Goal: Feedback & Contribution: Contribute content

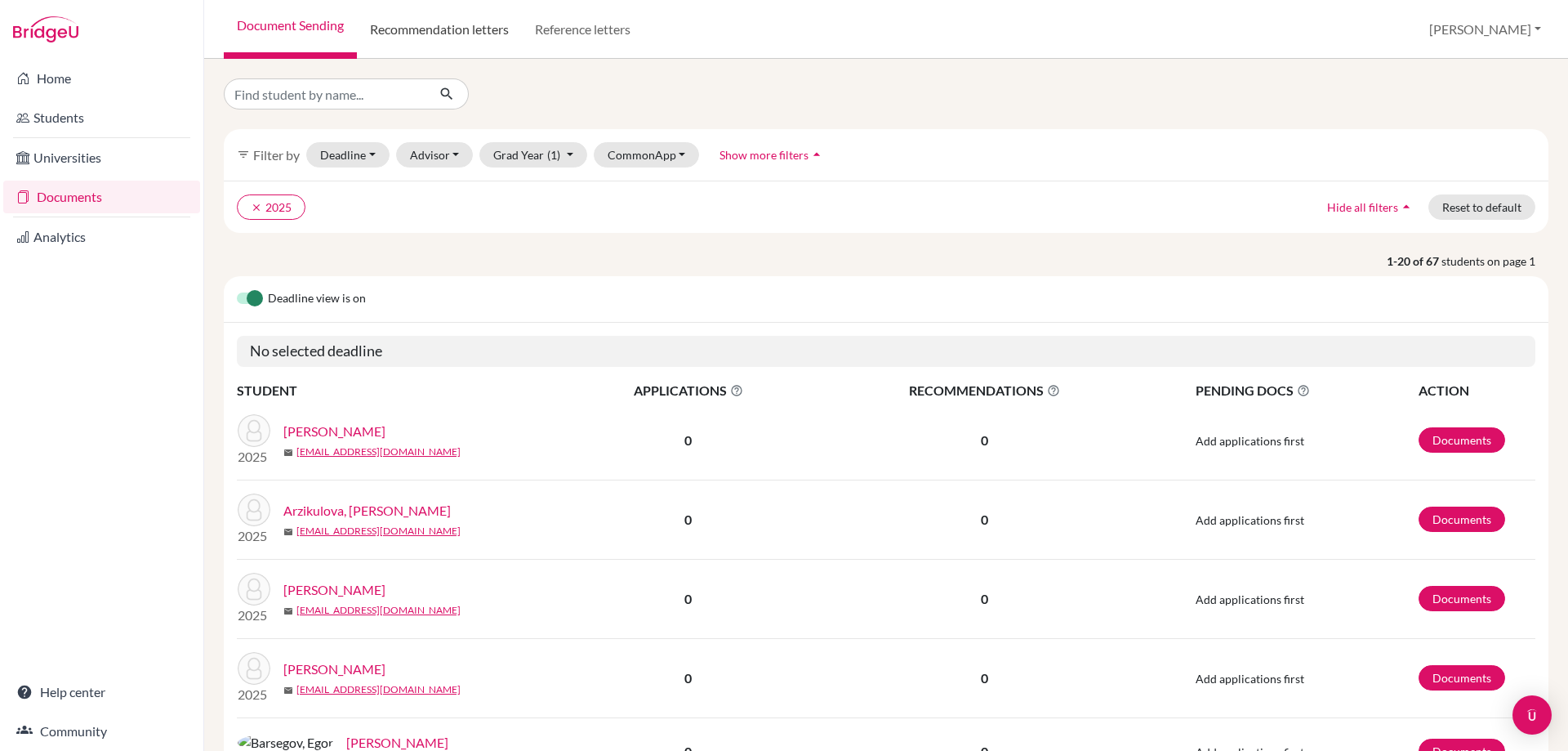
click at [436, 31] on link "Recommendation letters" at bounding box center [439, 29] width 165 height 59
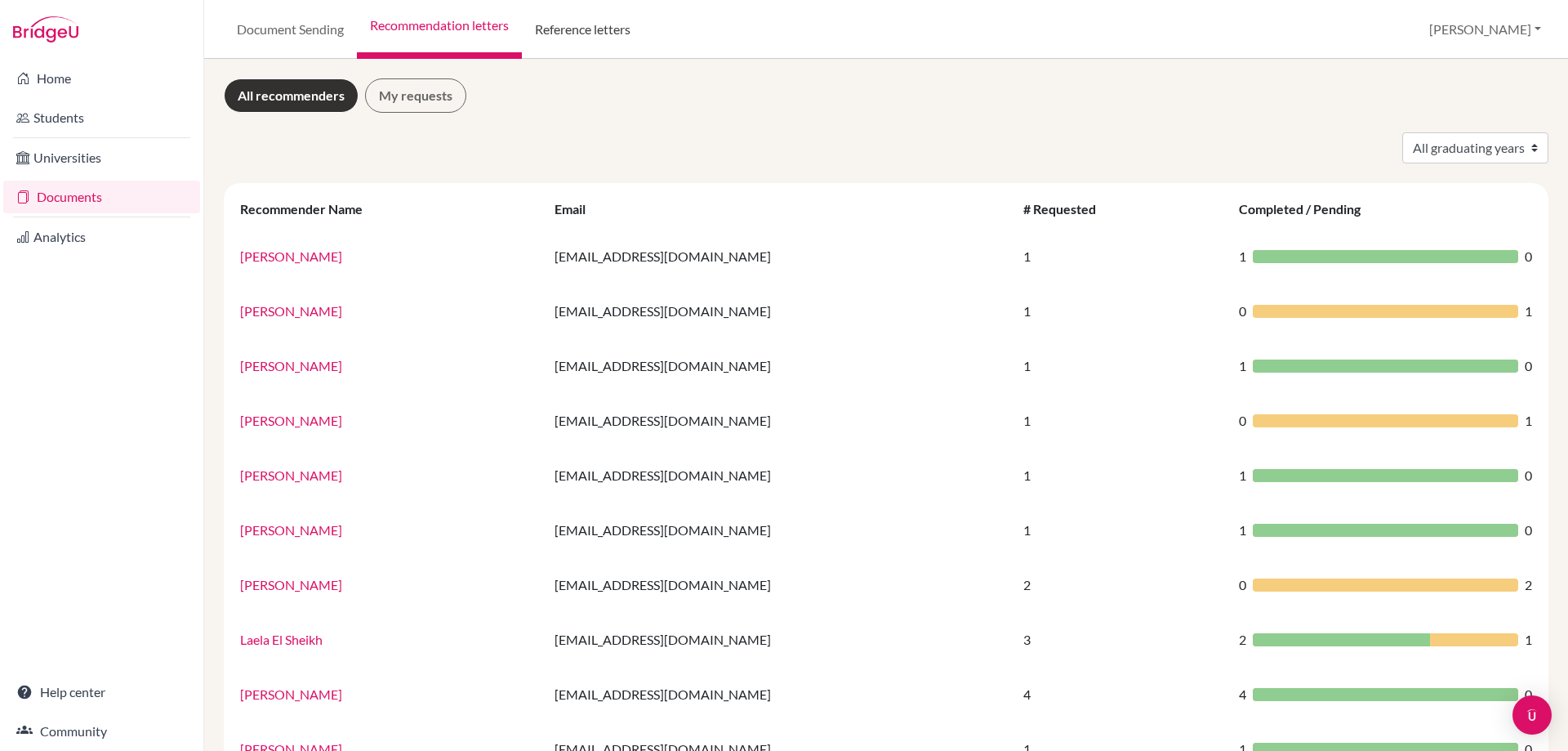
click at [571, 27] on link "Reference letters" at bounding box center [583, 29] width 121 height 59
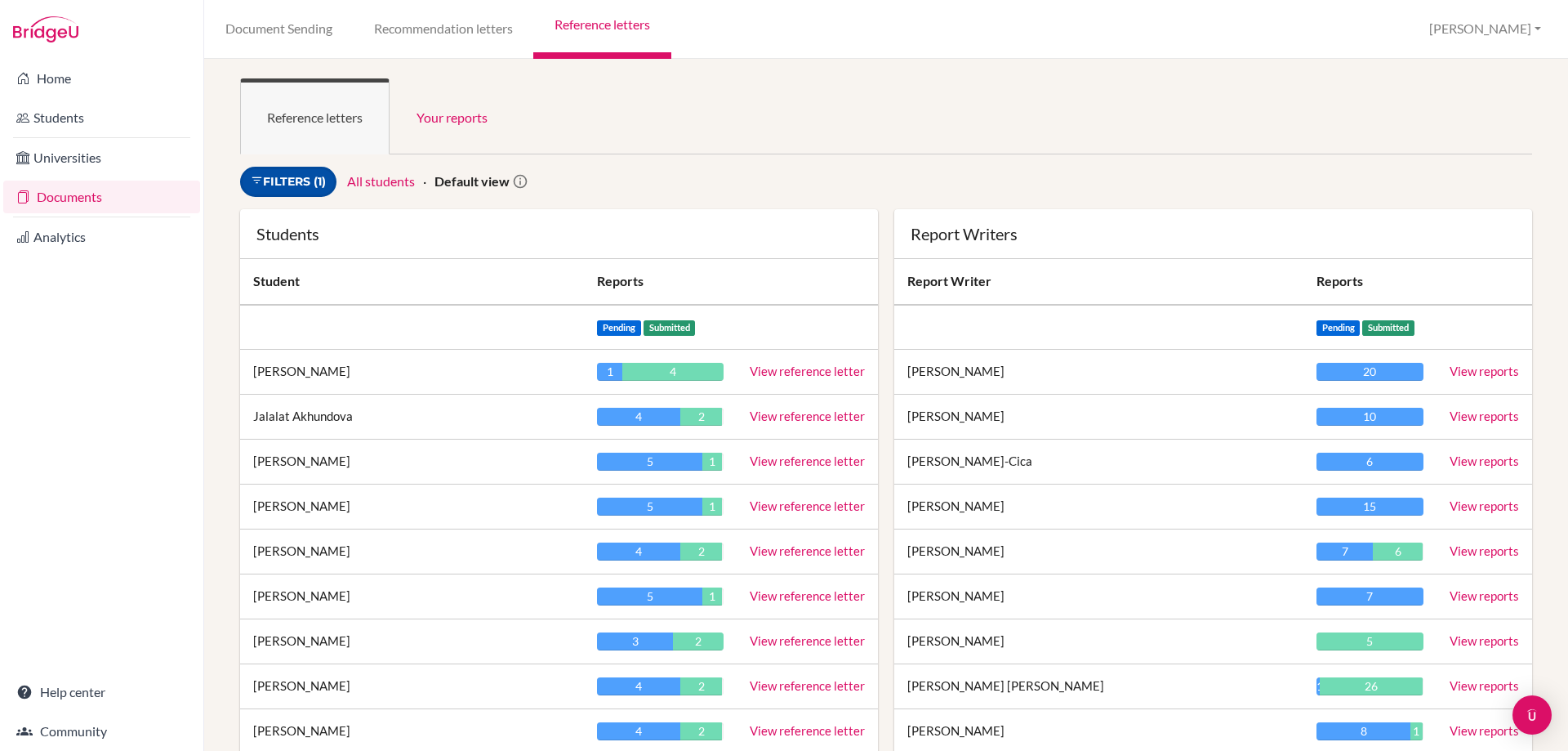
click at [296, 190] on link "Filters (1)" at bounding box center [289, 182] width 97 height 30
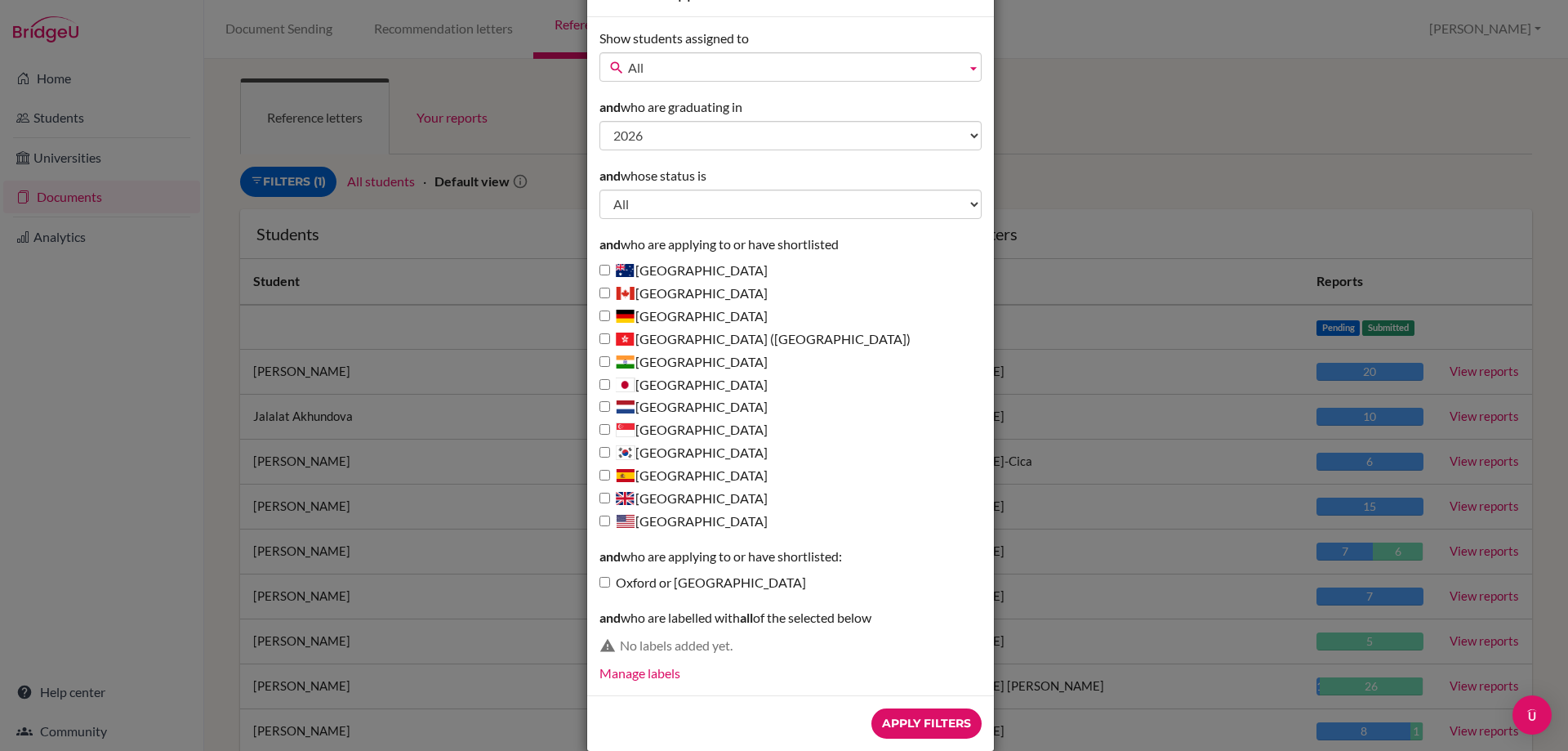
scroll to position [81, 0]
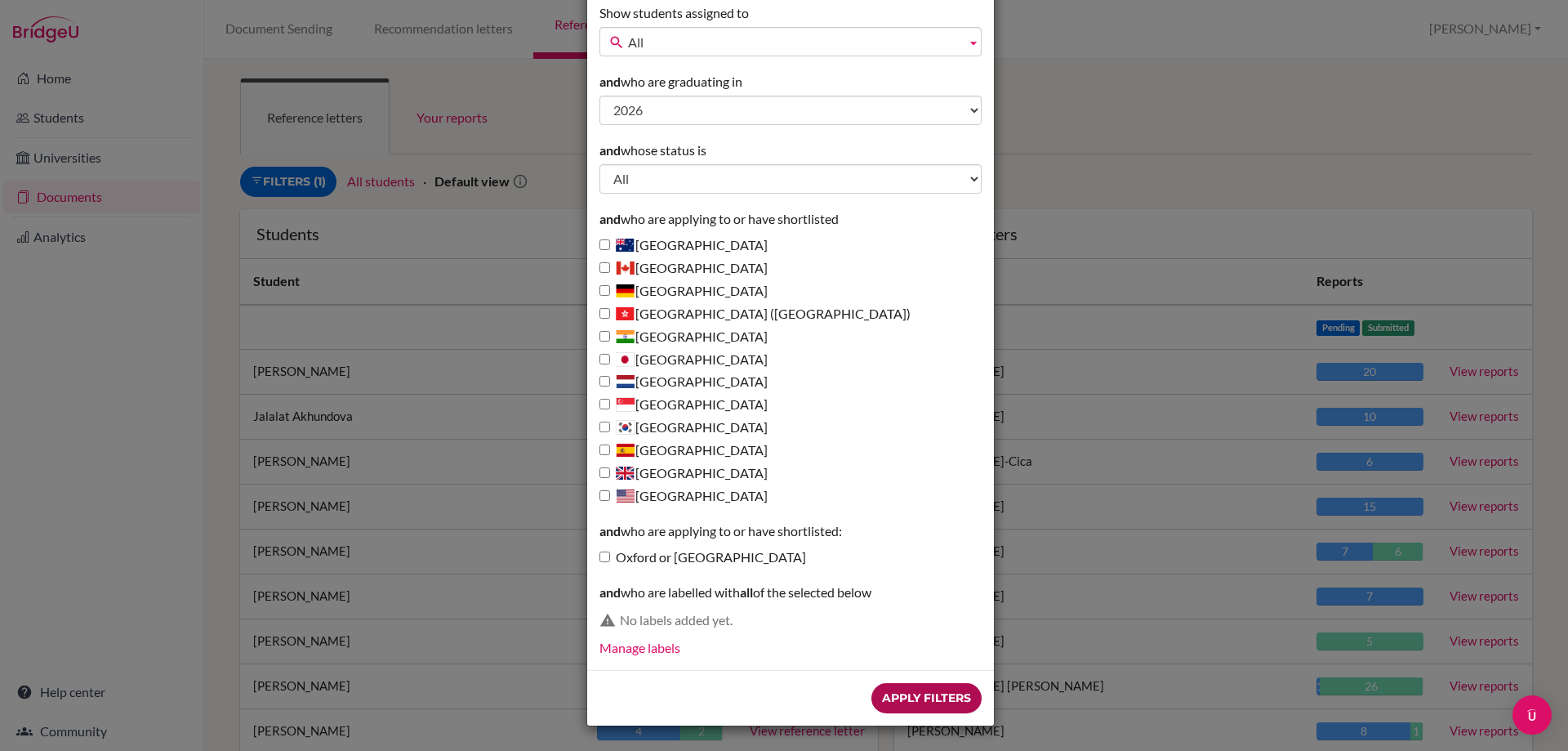
click at [905, 699] on input "Apply Filters" at bounding box center [926, 698] width 110 height 30
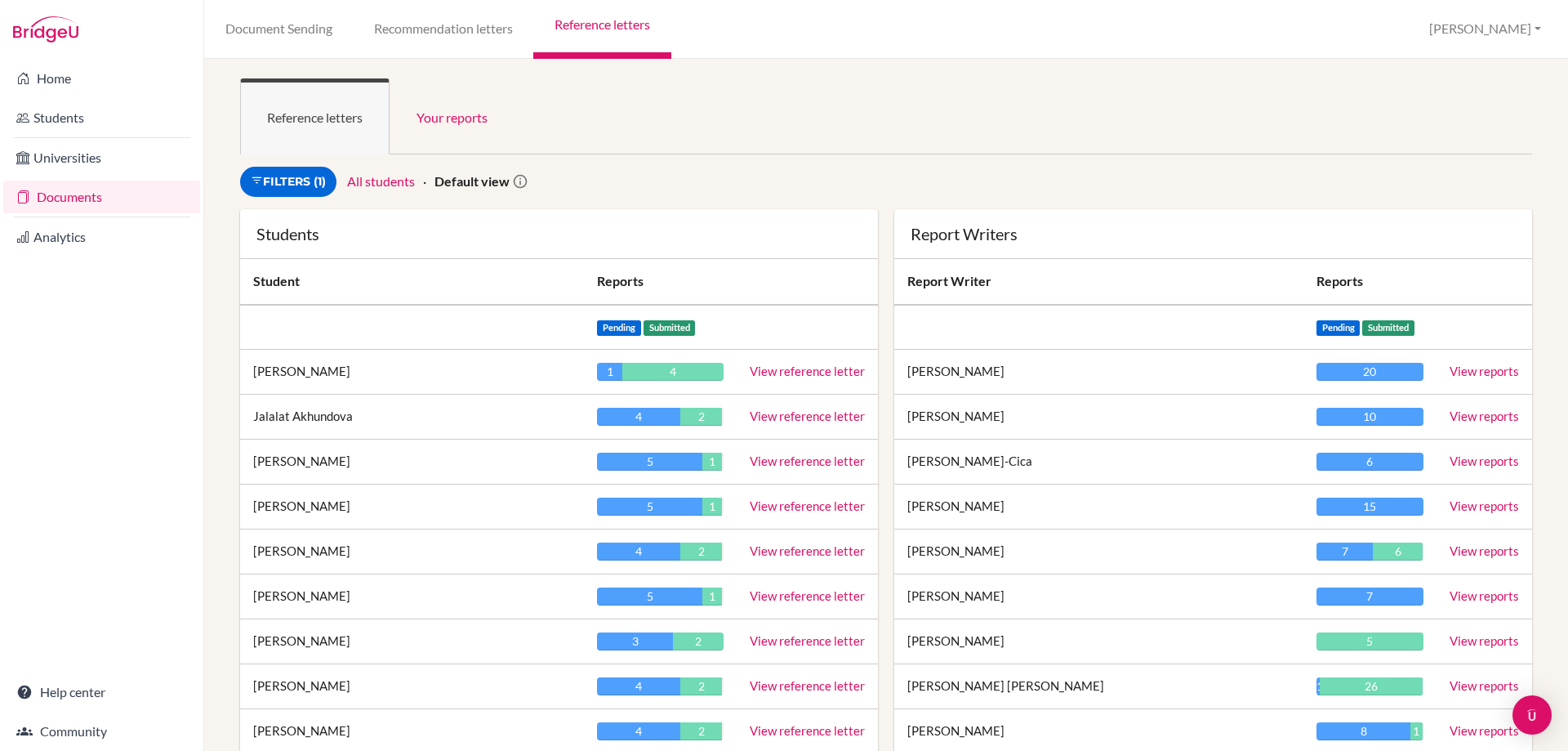
click at [781, 410] on link "View reference letter" at bounding box center [807, 415] width 115 height 14
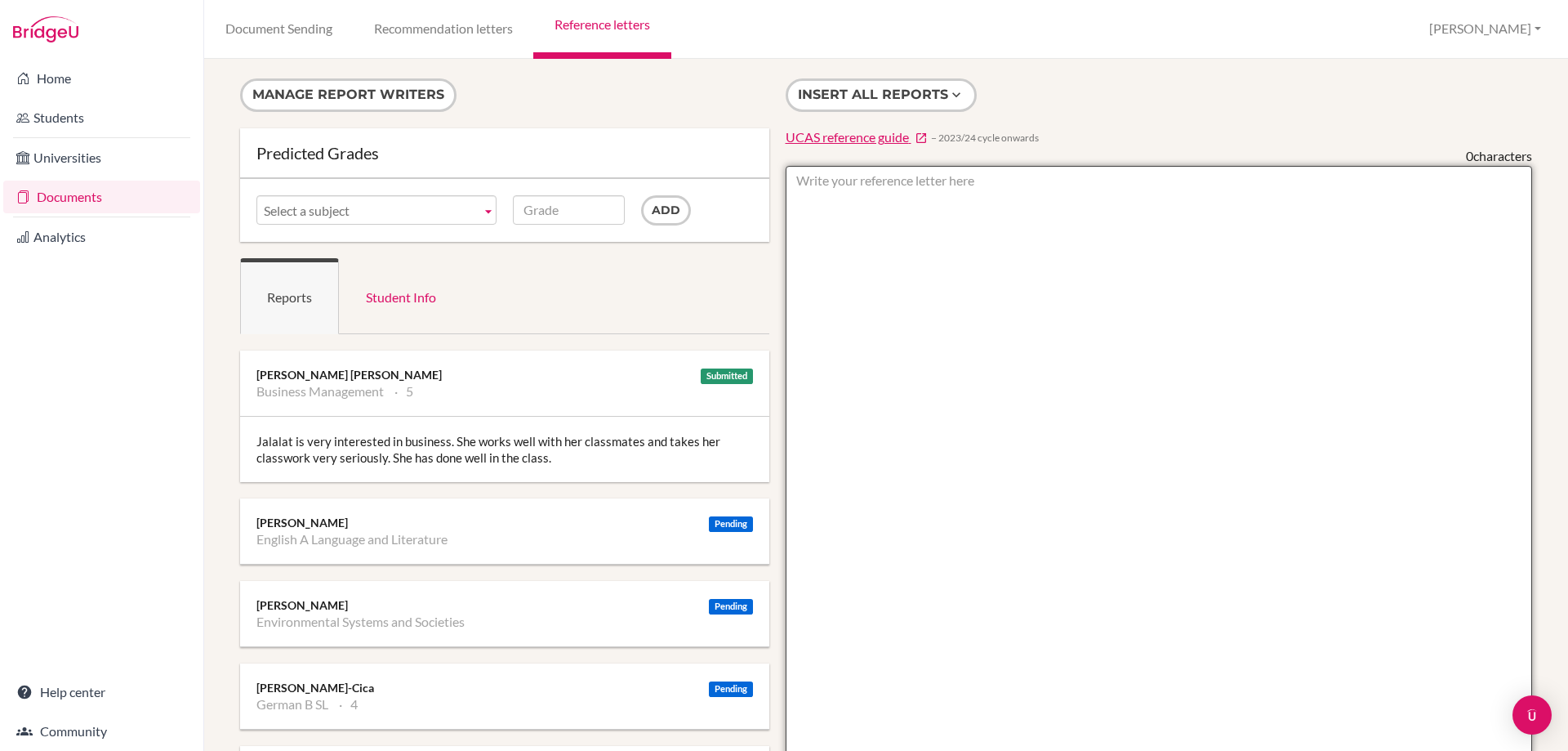
click at [904, 212] on textarea at bounding box center [1159, 638] width 747 height 945
type textarea "ESS- 5"
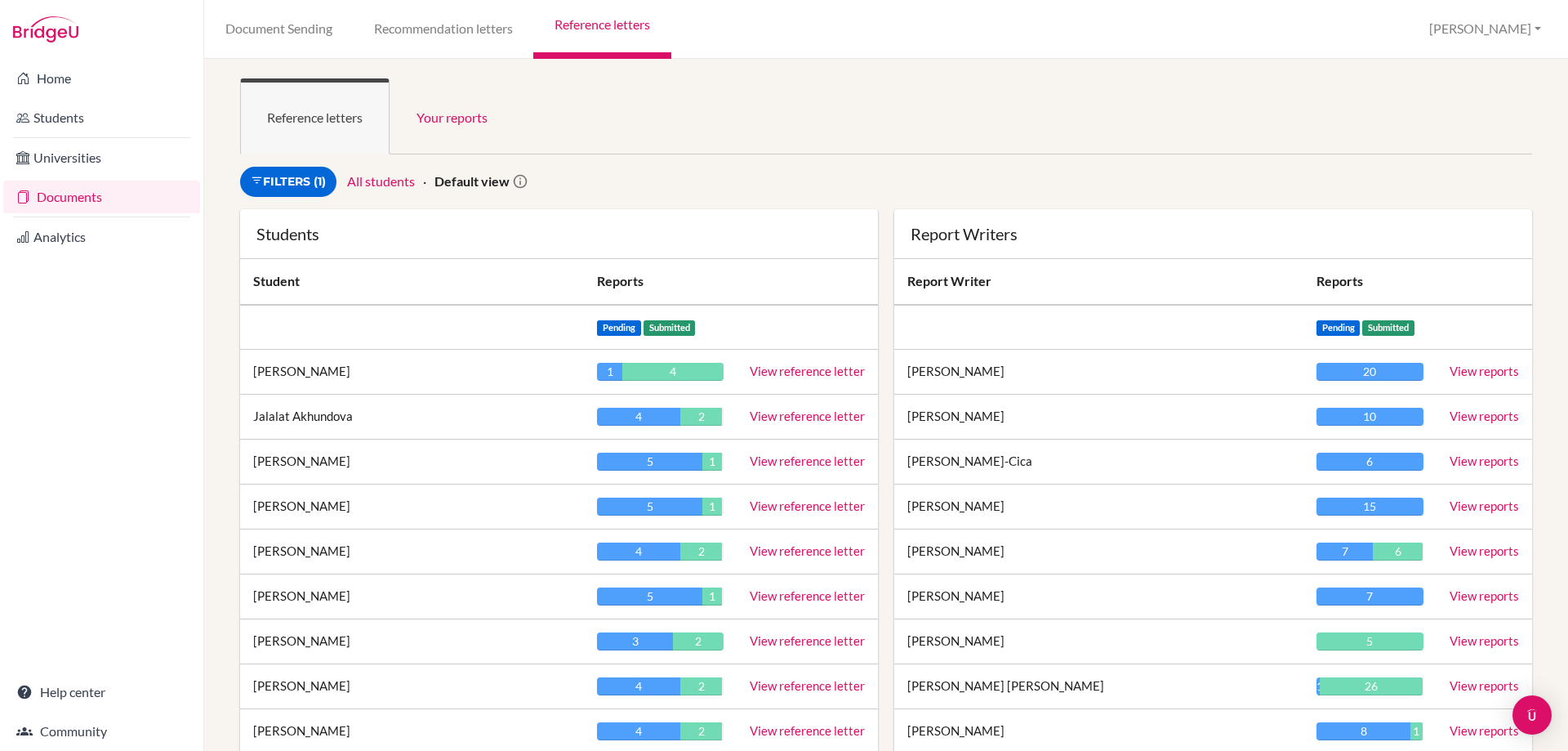
click at [779, 414] on link "View reference letter" at bounding box center [807, 415] width 115 height 14
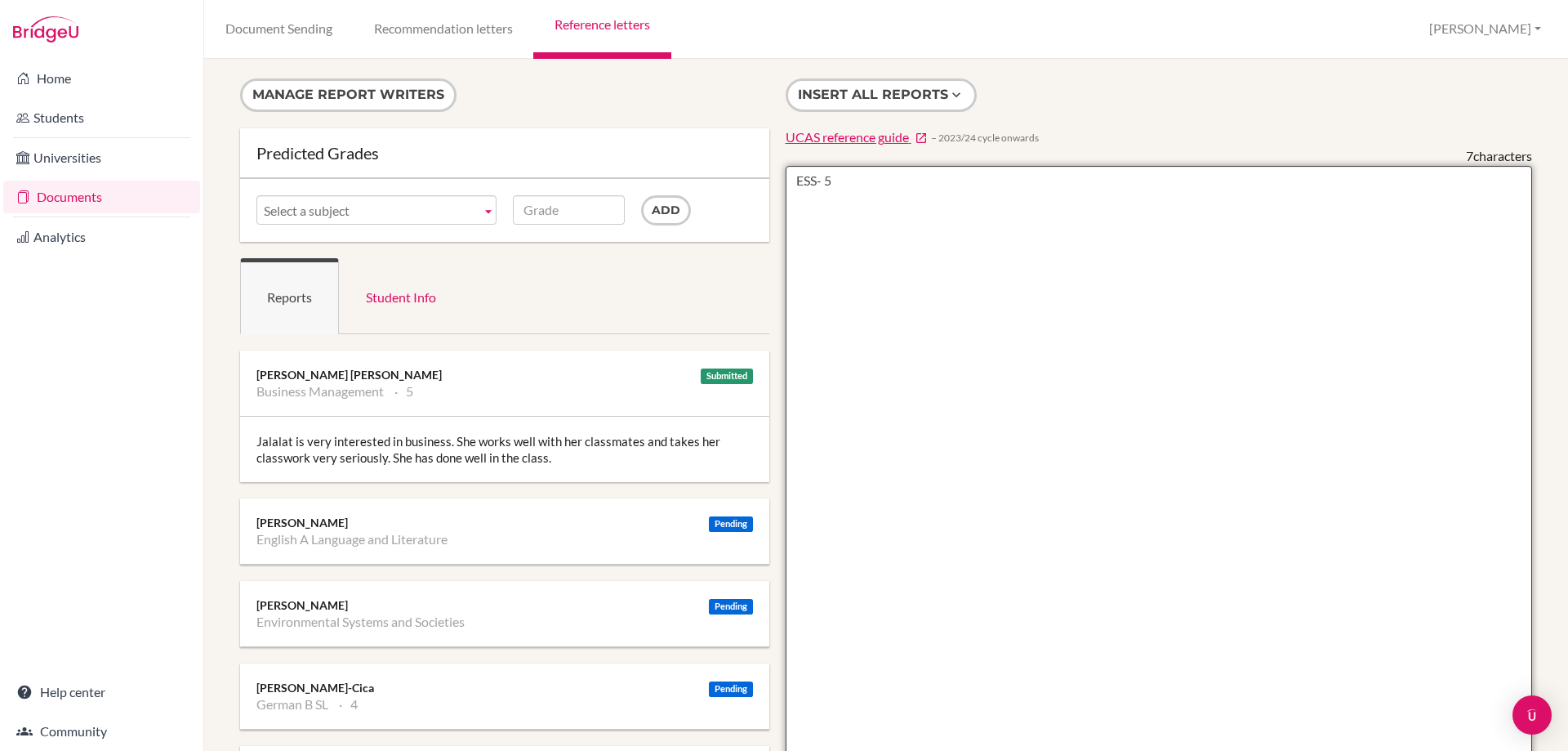
click at [844, 182] on textarea "ESS- 5" at bounding box center [1159, 638] width 747 height 945
type textarea "ESS- 3"
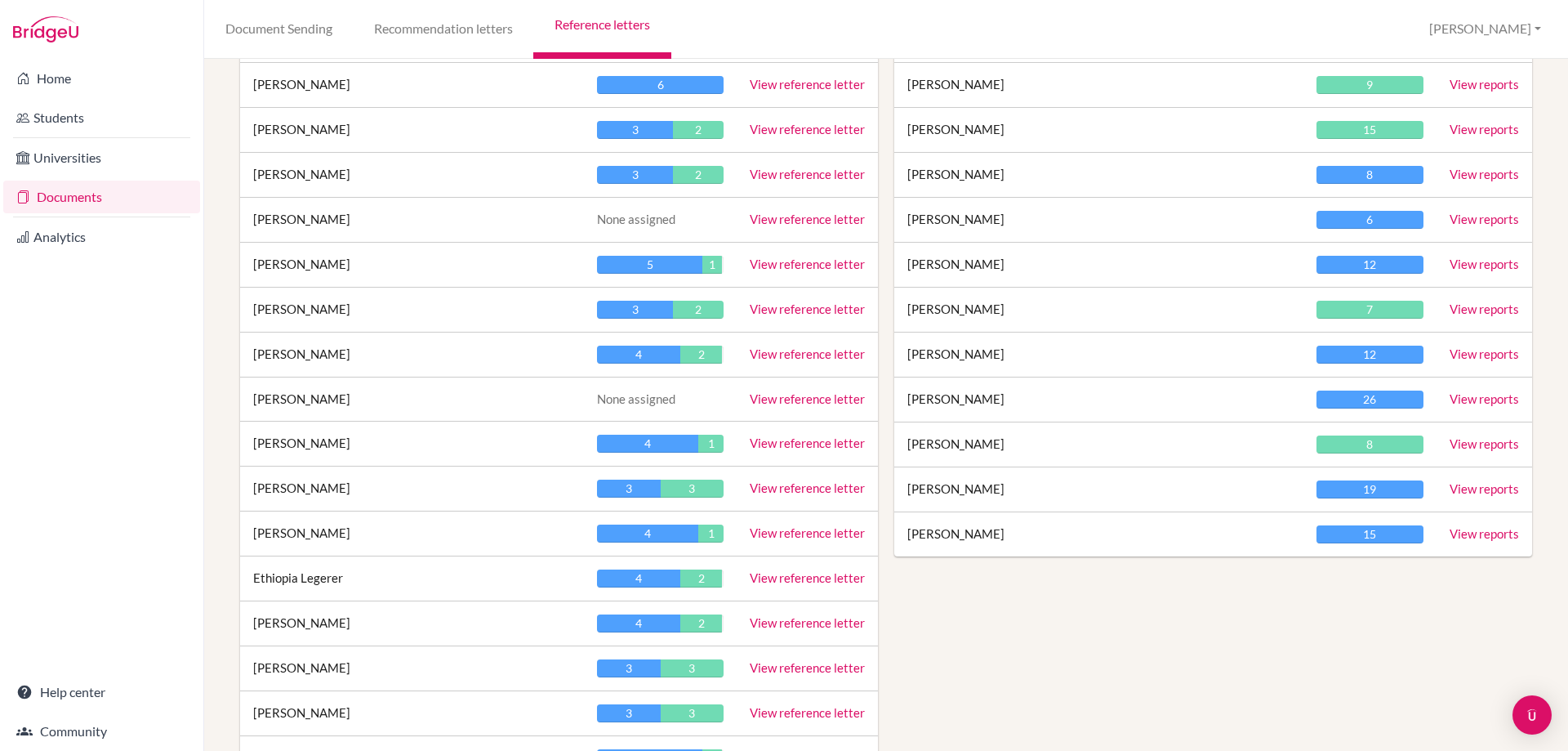
scroll to position [899, 0]
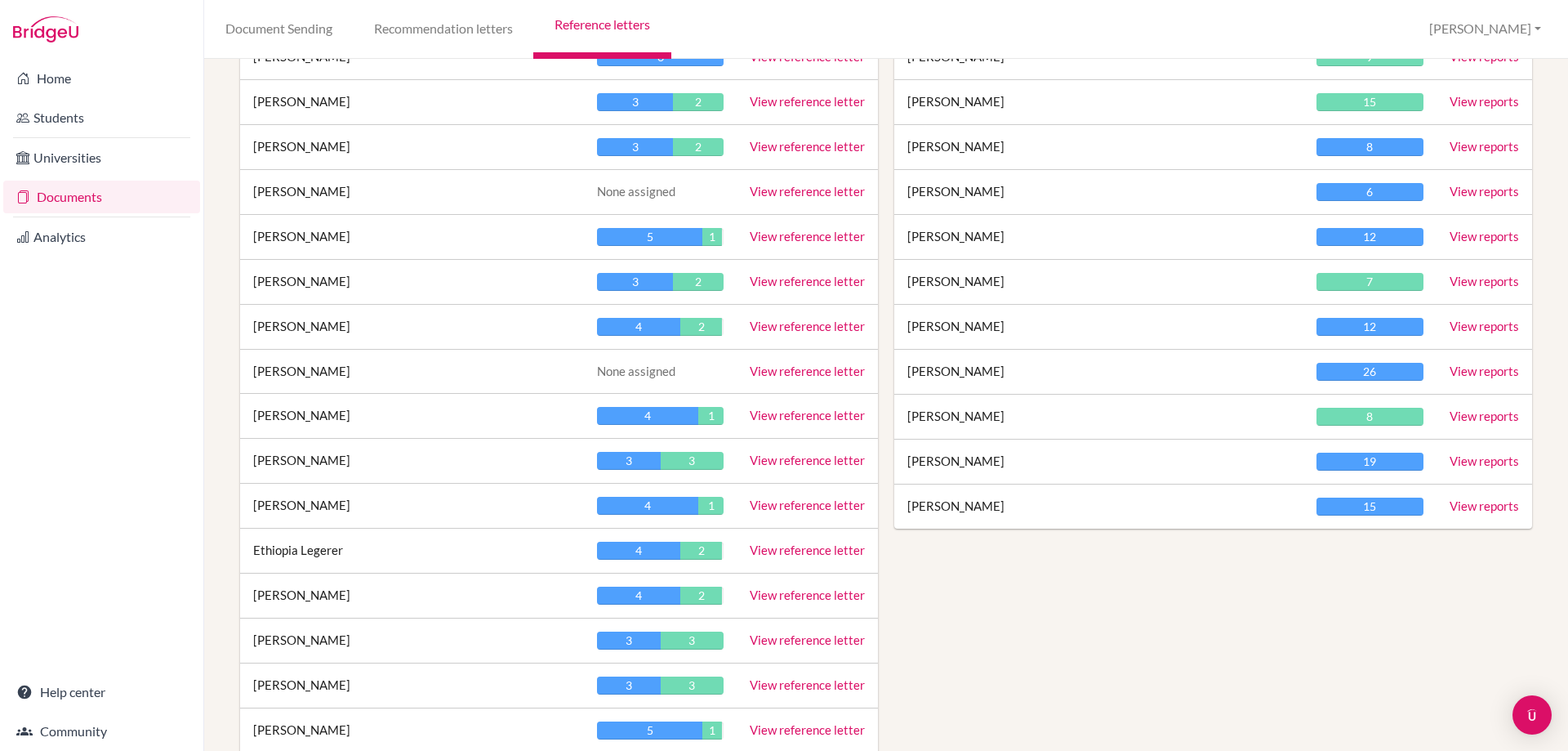
click at [782, 550] on link "View reference letter" at bounding box center [807, 549] width 115 height 14
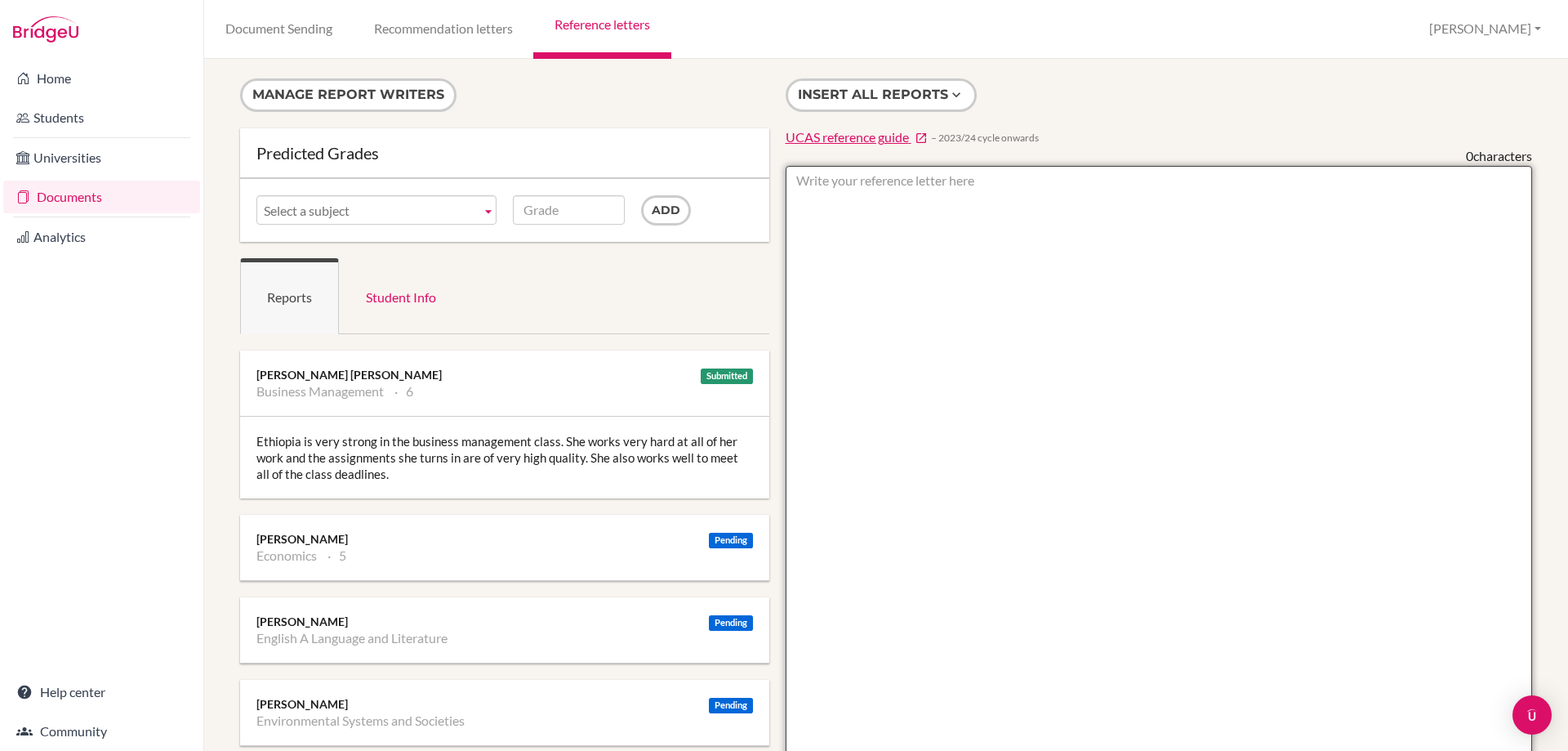
click at [840, 193] on textarea at bounding box center [1159, 638] width 747 height 945
type textarea "ESS- 5"
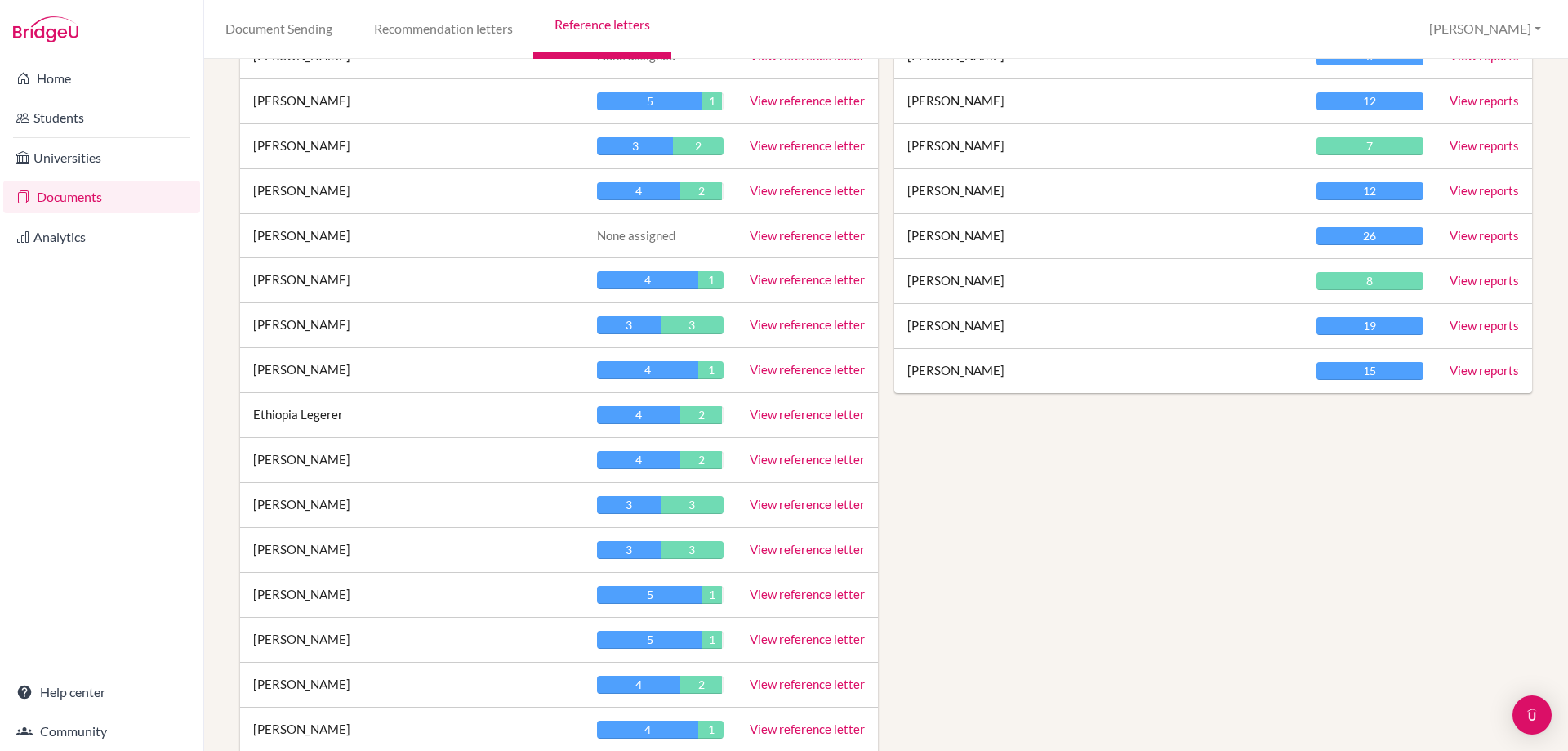
scroll to position [1062, 0]
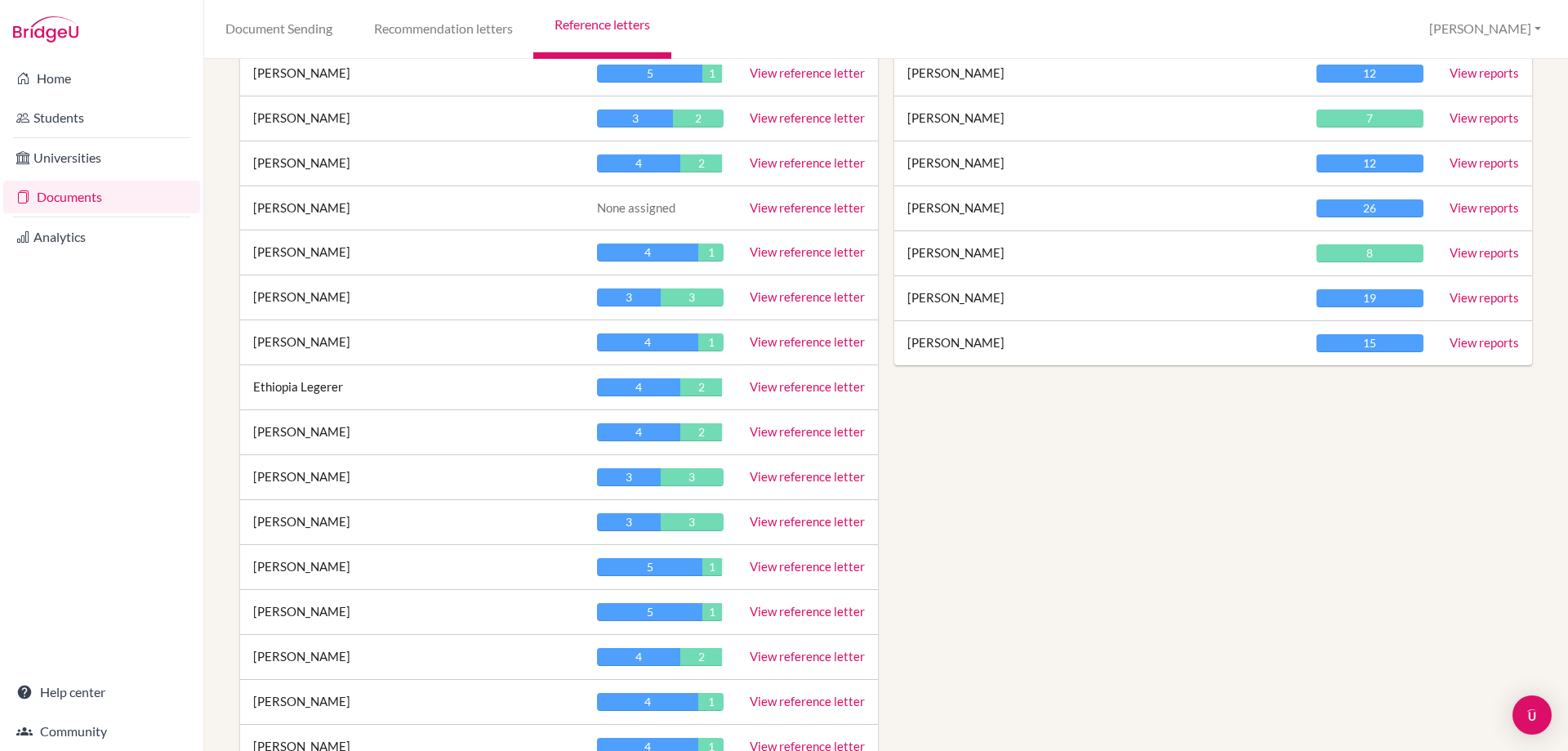
click at [807, 524] on link "View reference letter" at bounding box center [807, 520] width 115 height 14
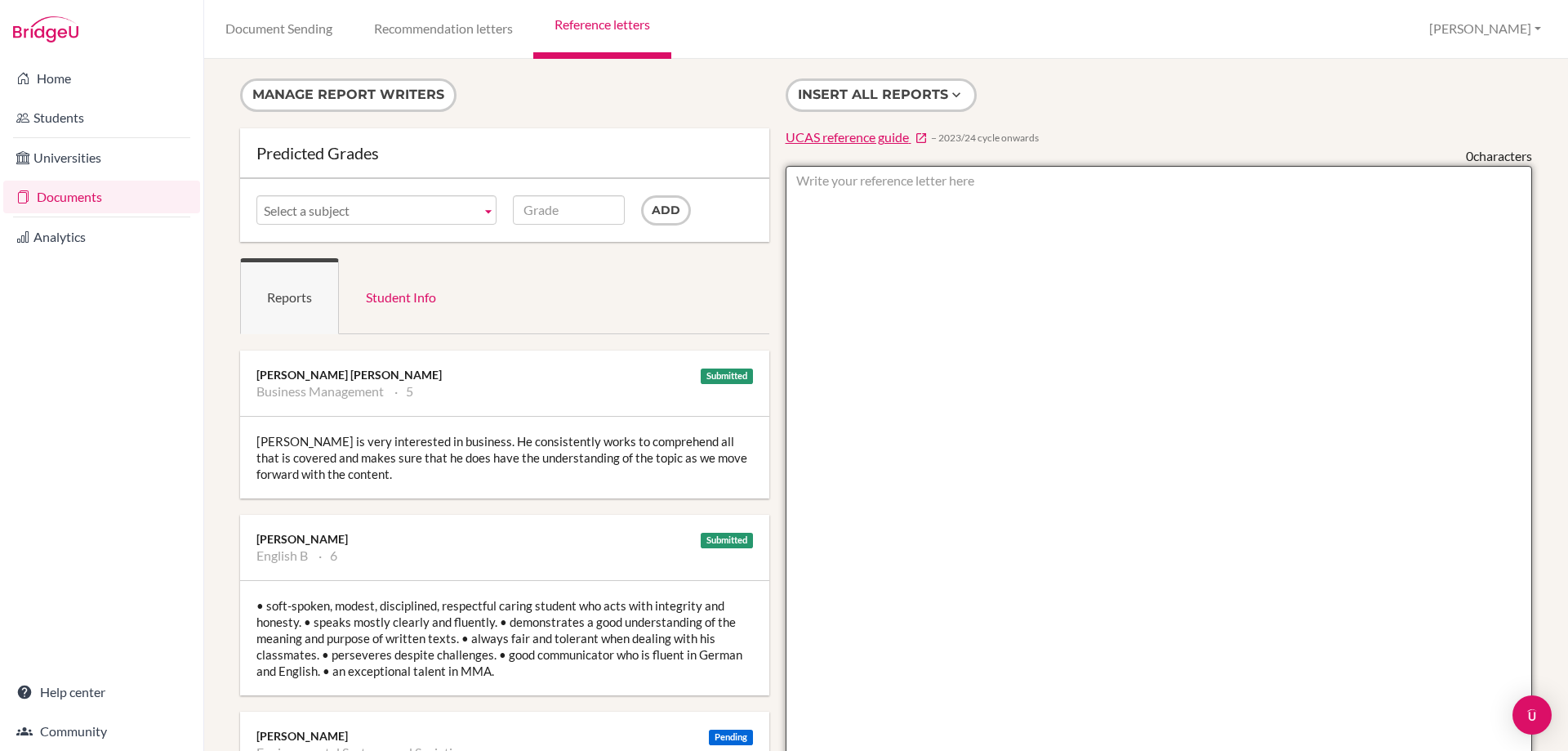
click at [858, 183] on textarea at bounding box center [1159, 638] width 747 height 945
type textarea "ESS- 3"
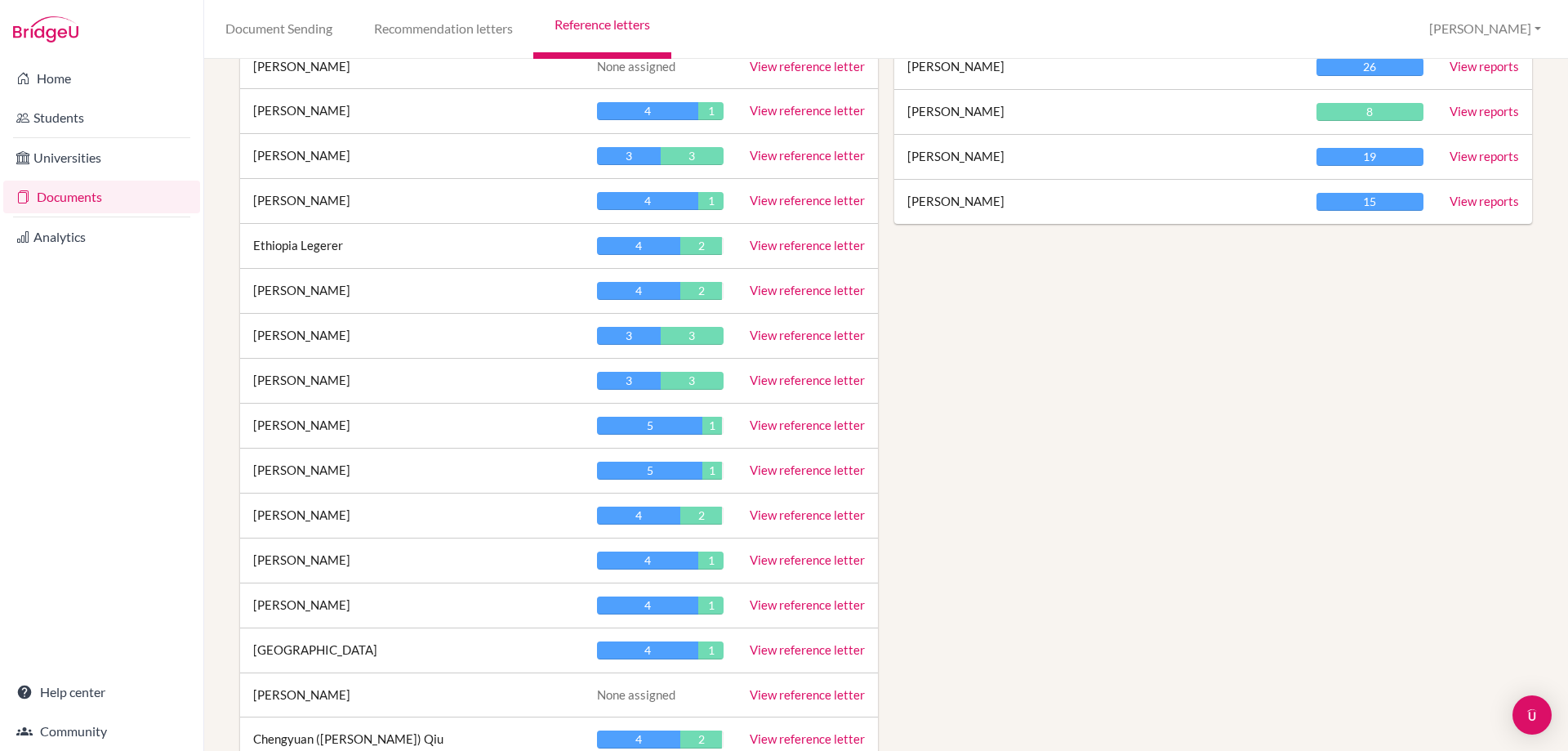
scroll to position [1226, 0]
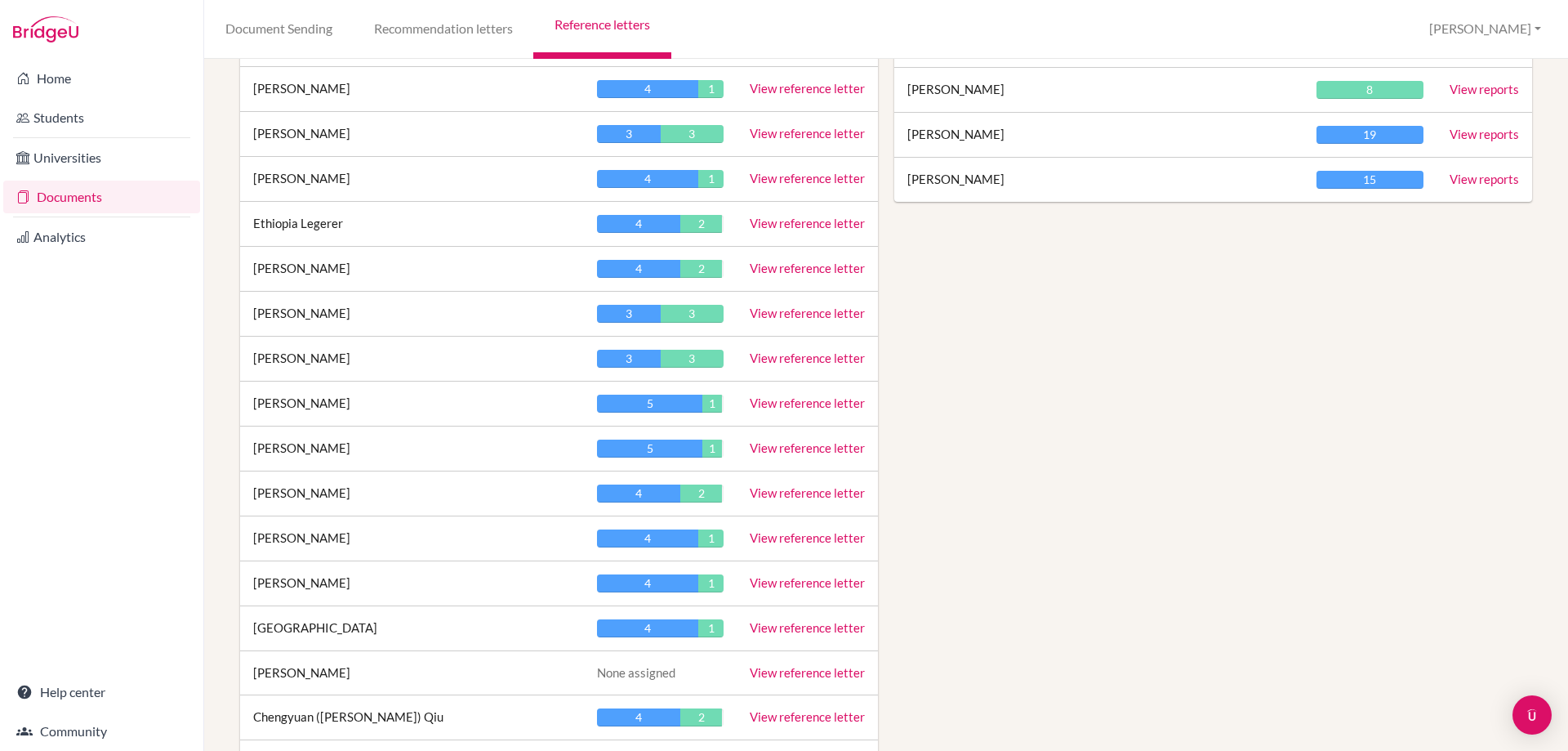
click at [796, 489] on link "View reference letter" at bounding box center [807, 492] width 115 height 14
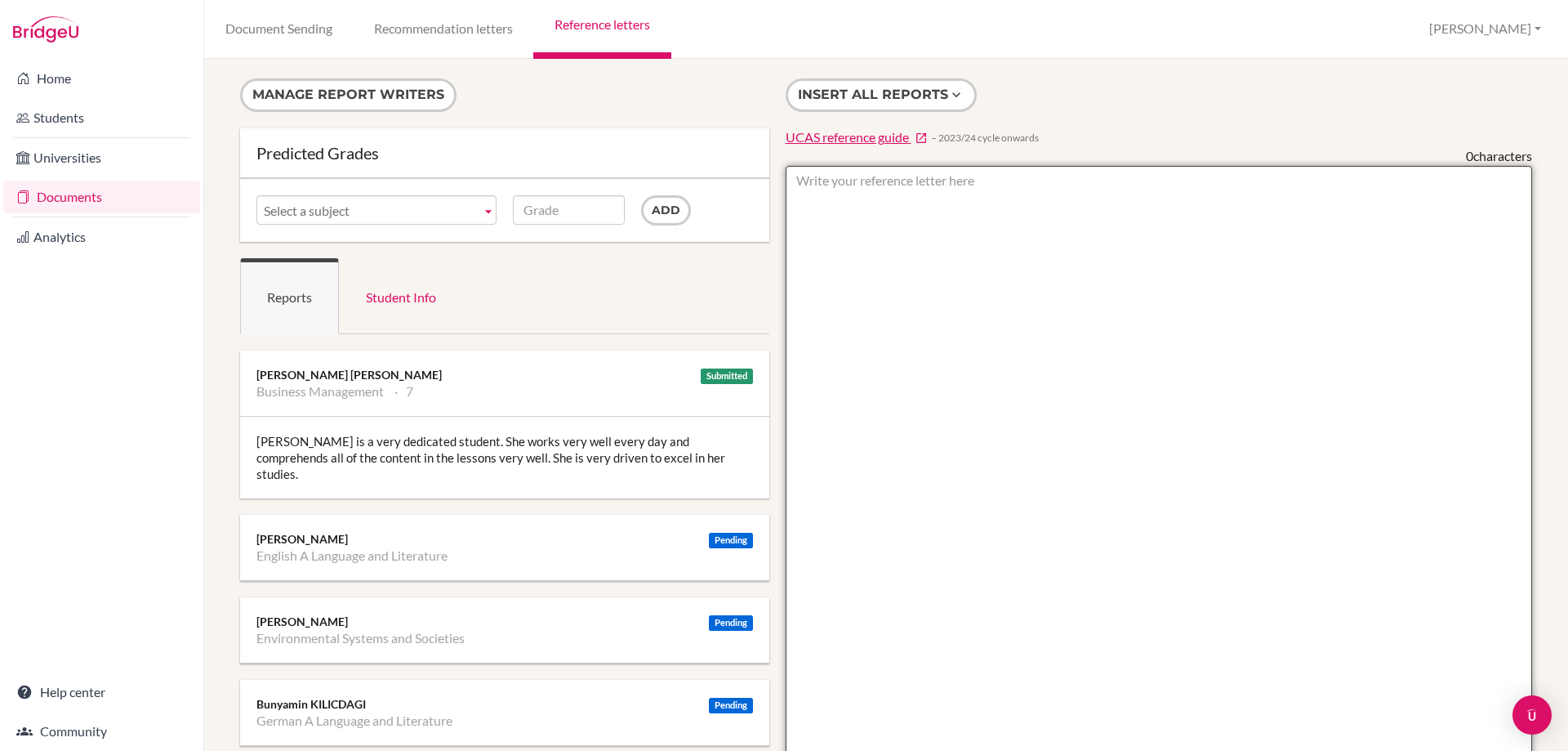
click at [927, 308] on textarea at bounding box center [1159, 638] width 747 height 945
type textarea "ESS- 5"
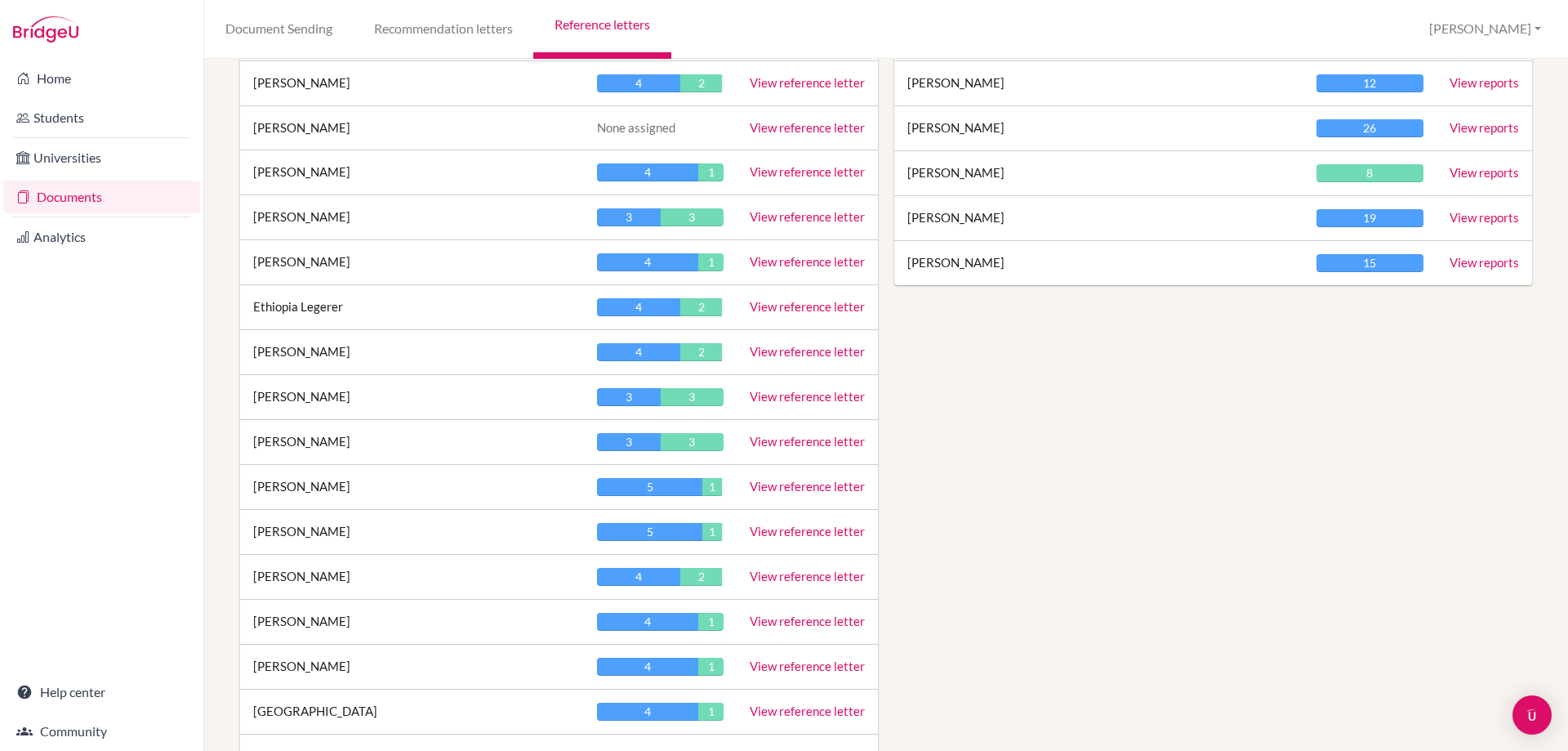
scroll to position [1144, 0]
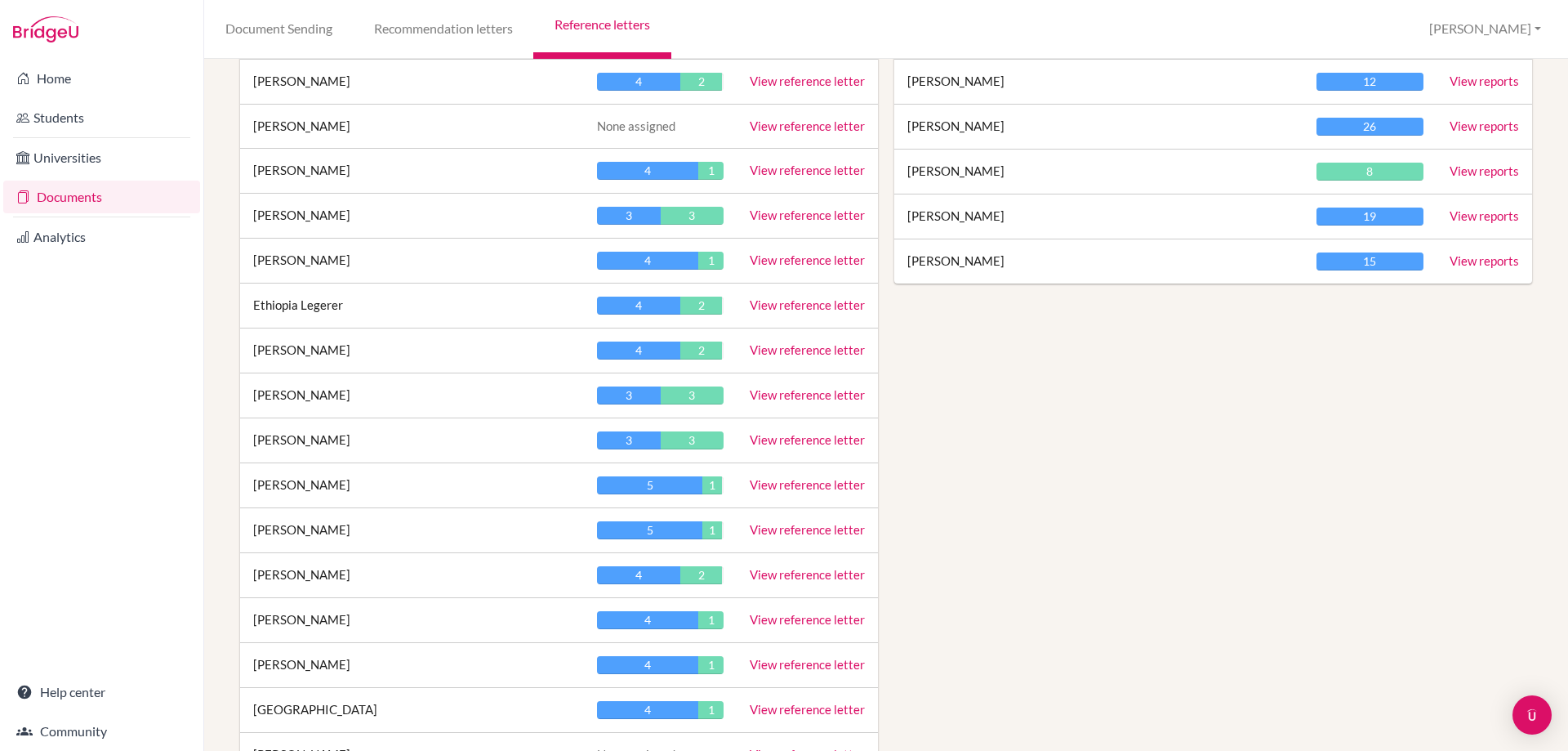
click at [799, 620] on link "View reference letter" at bounding box center [807, 618] width 115 height 14
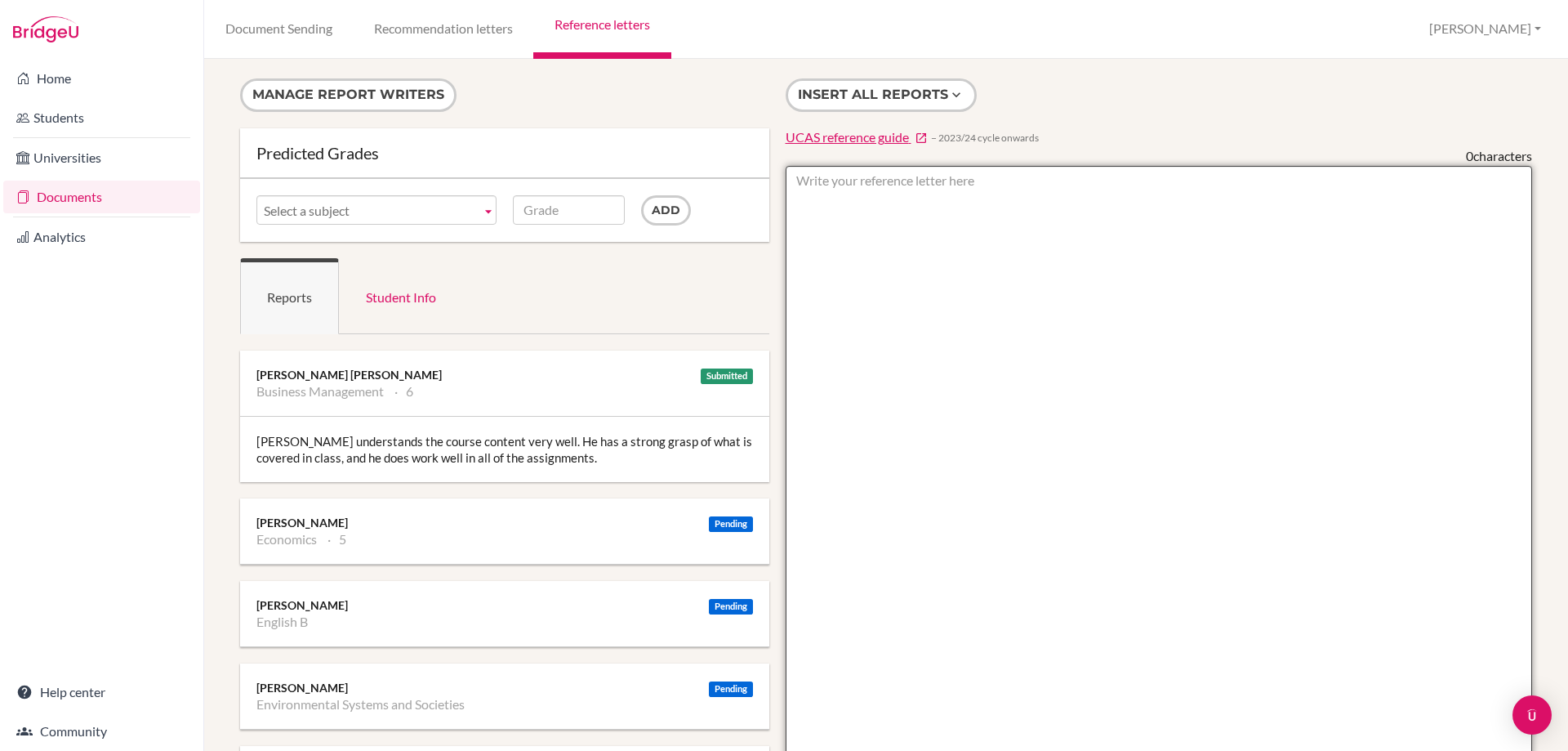
click at [837, 238] on textarea at bounding box center [1159, 638] width 747 height 945
type textarea "ESS- 3"
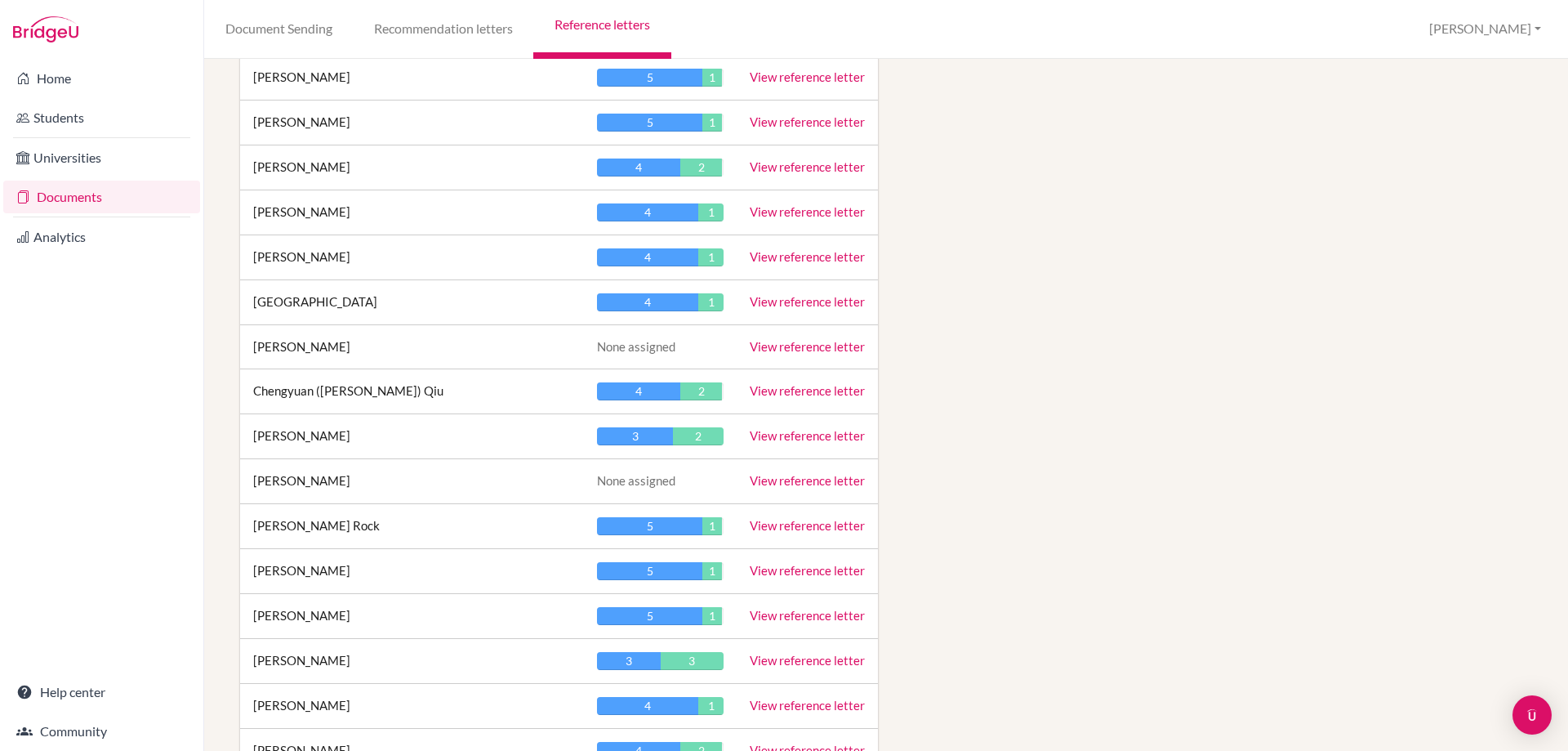
scroll to position [1552, 0]
click at [811, 611] on link "View reference letter" at bounding box center [807, 613] width 115 height 14
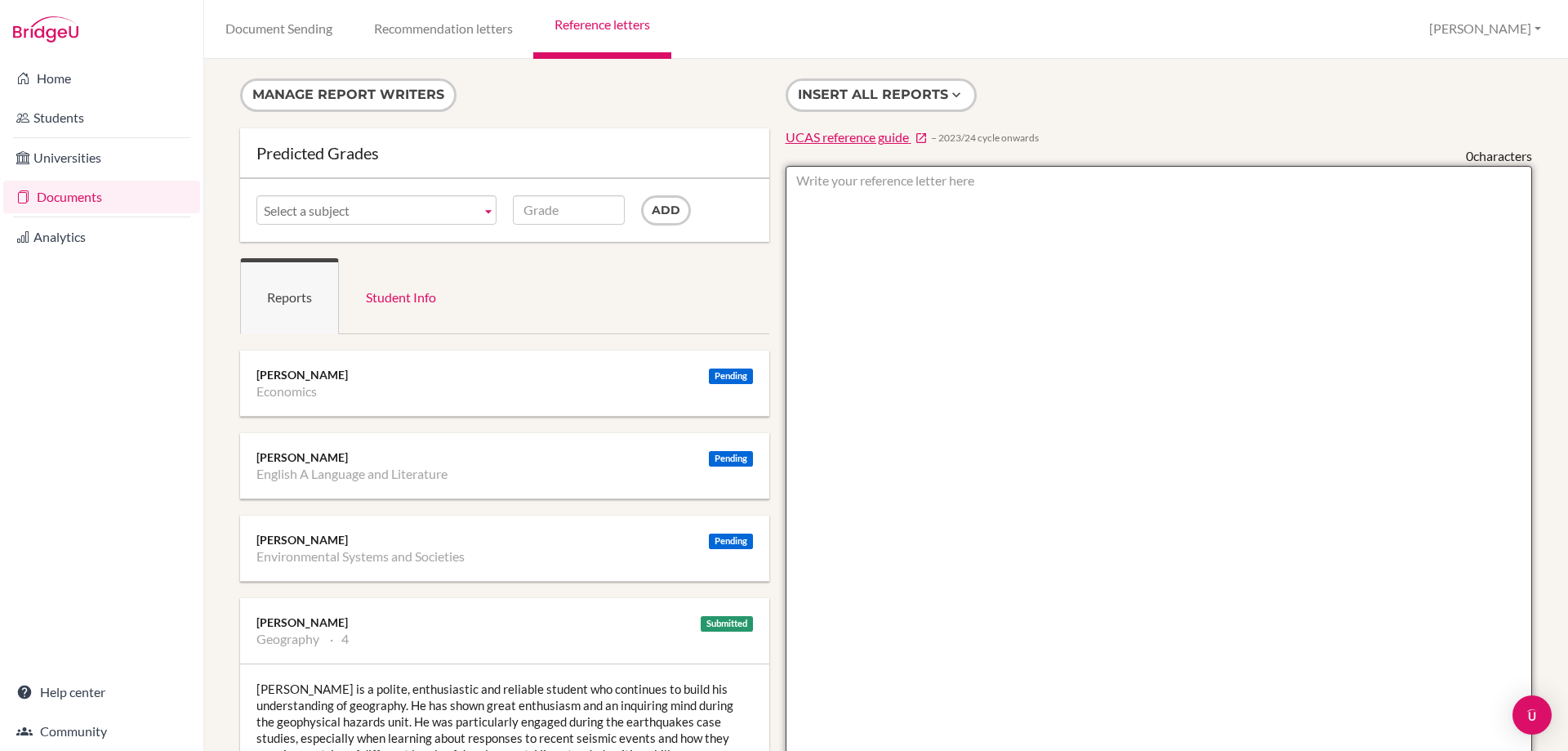
click at [836, 201] on textarea at bounding box center [1159, 638] width 747 height 945
type textarea "ESS- 3"
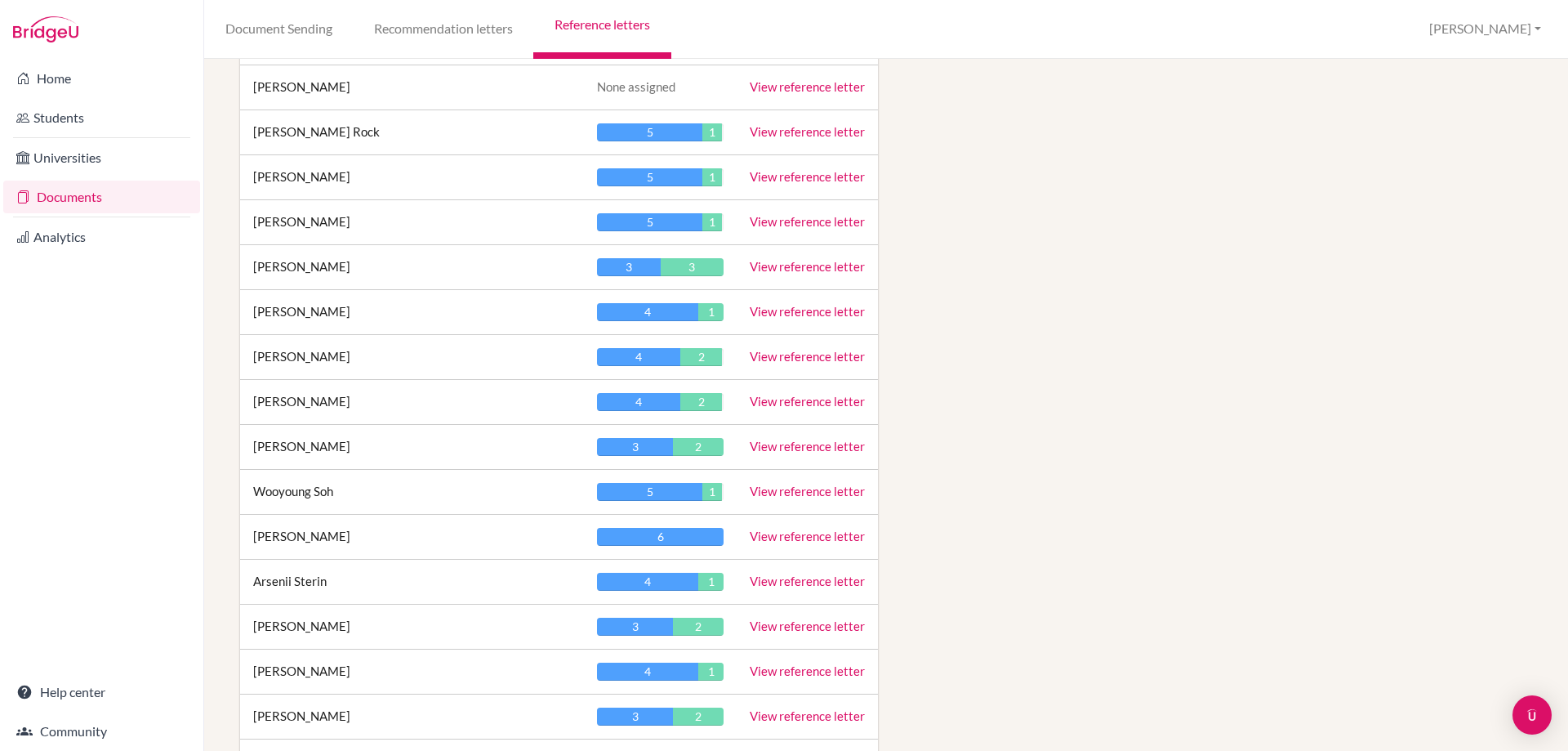
scroll to position [1961, 0]
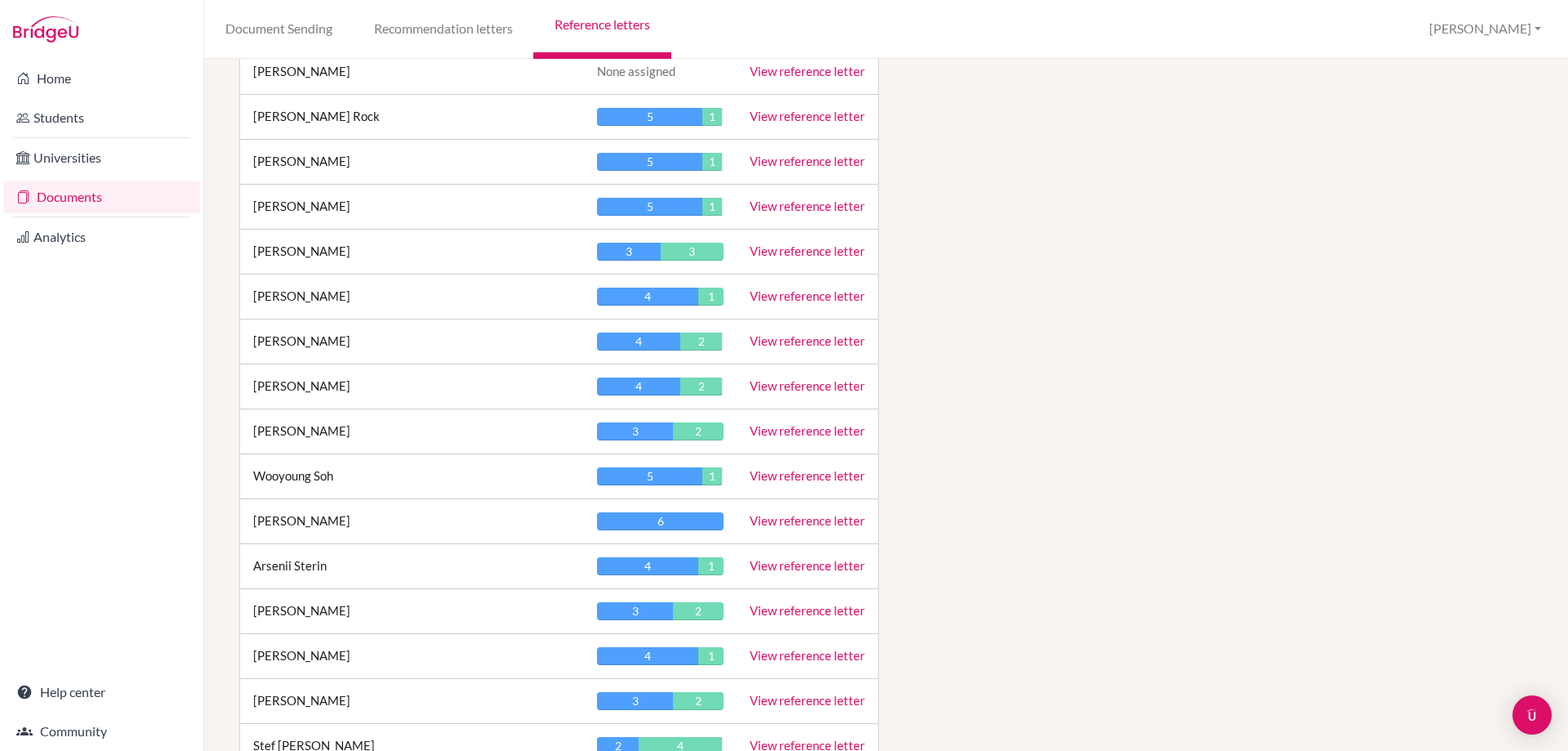
click at [802, 243] on link "View reference letter" at bounding box center [807, 250] width 115 height 14
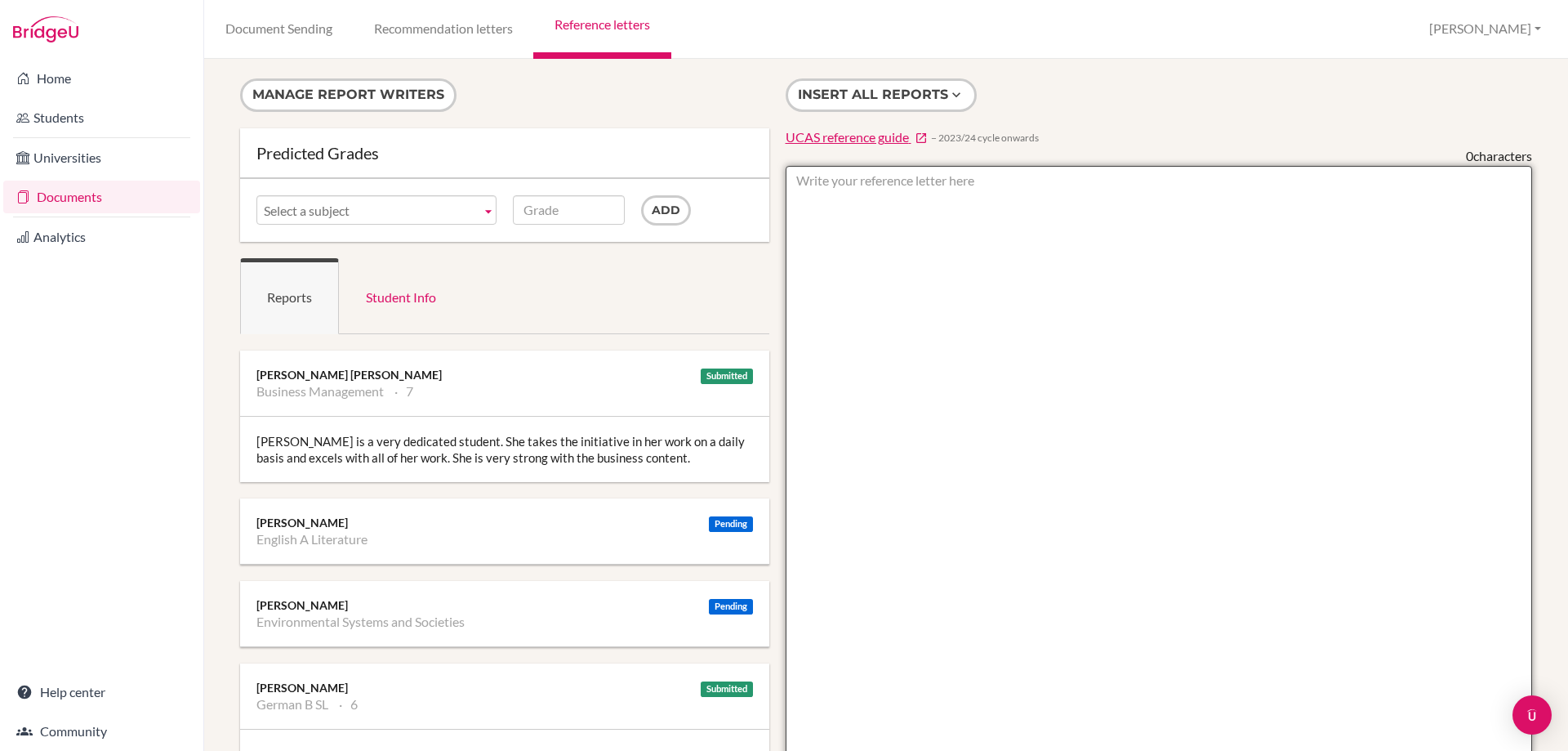
click at [931, 218] on textarea at bounding box center [1159, 638] width 747 height 945
type textarea "ESS- 6"
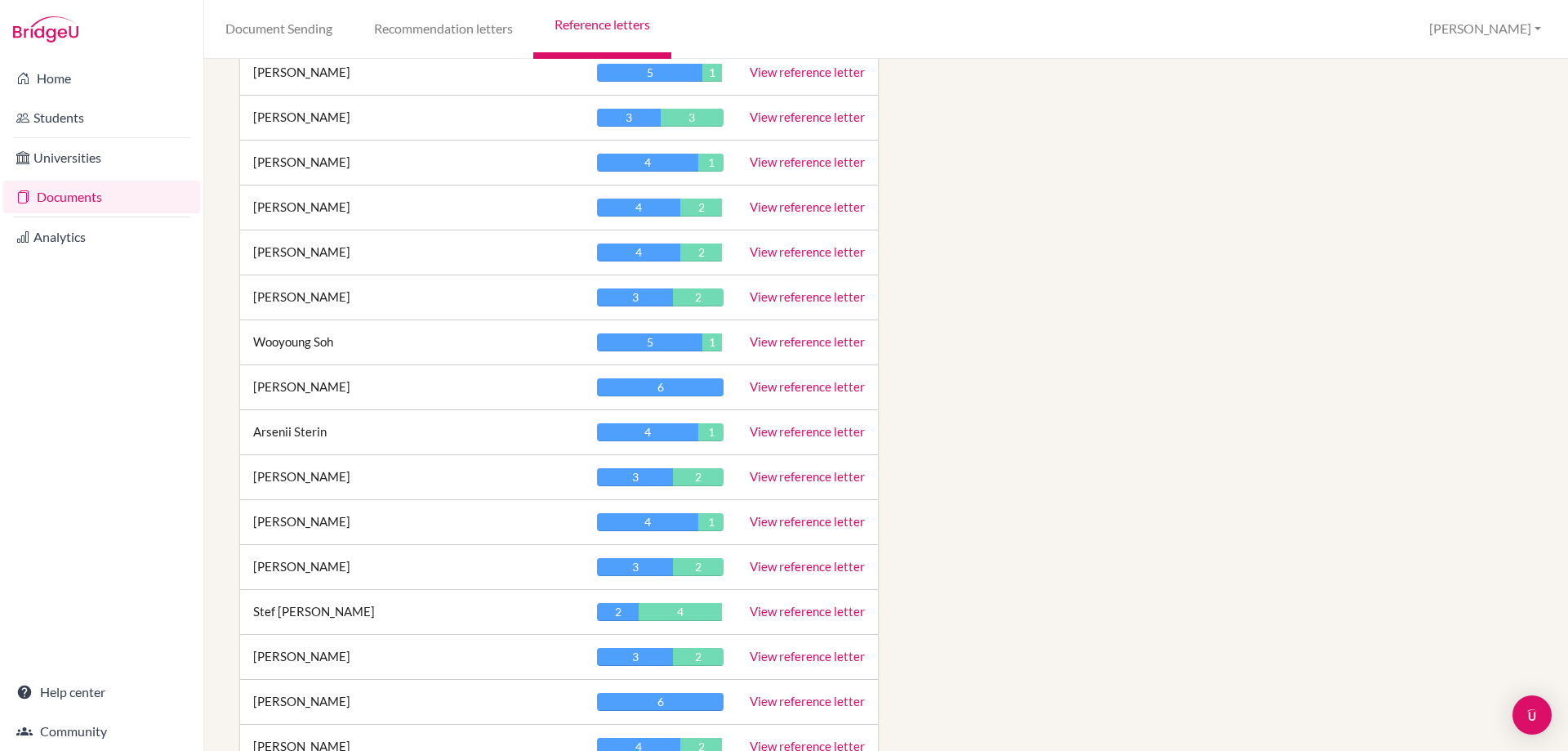
scroll to position [2124, 0]
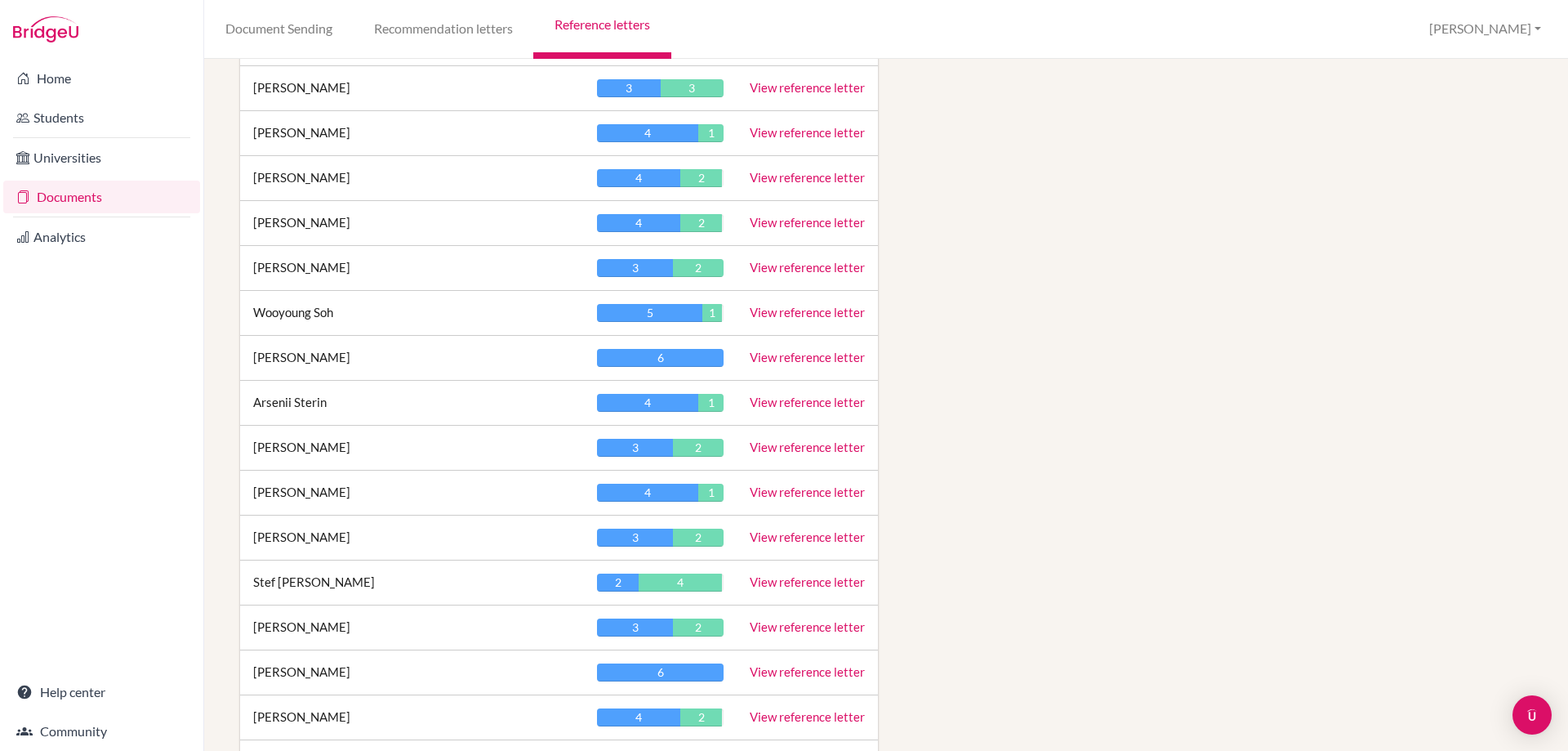
click at [768, 490] on link "View reference letter" at bounding box center [807, 491] width 115 height 14
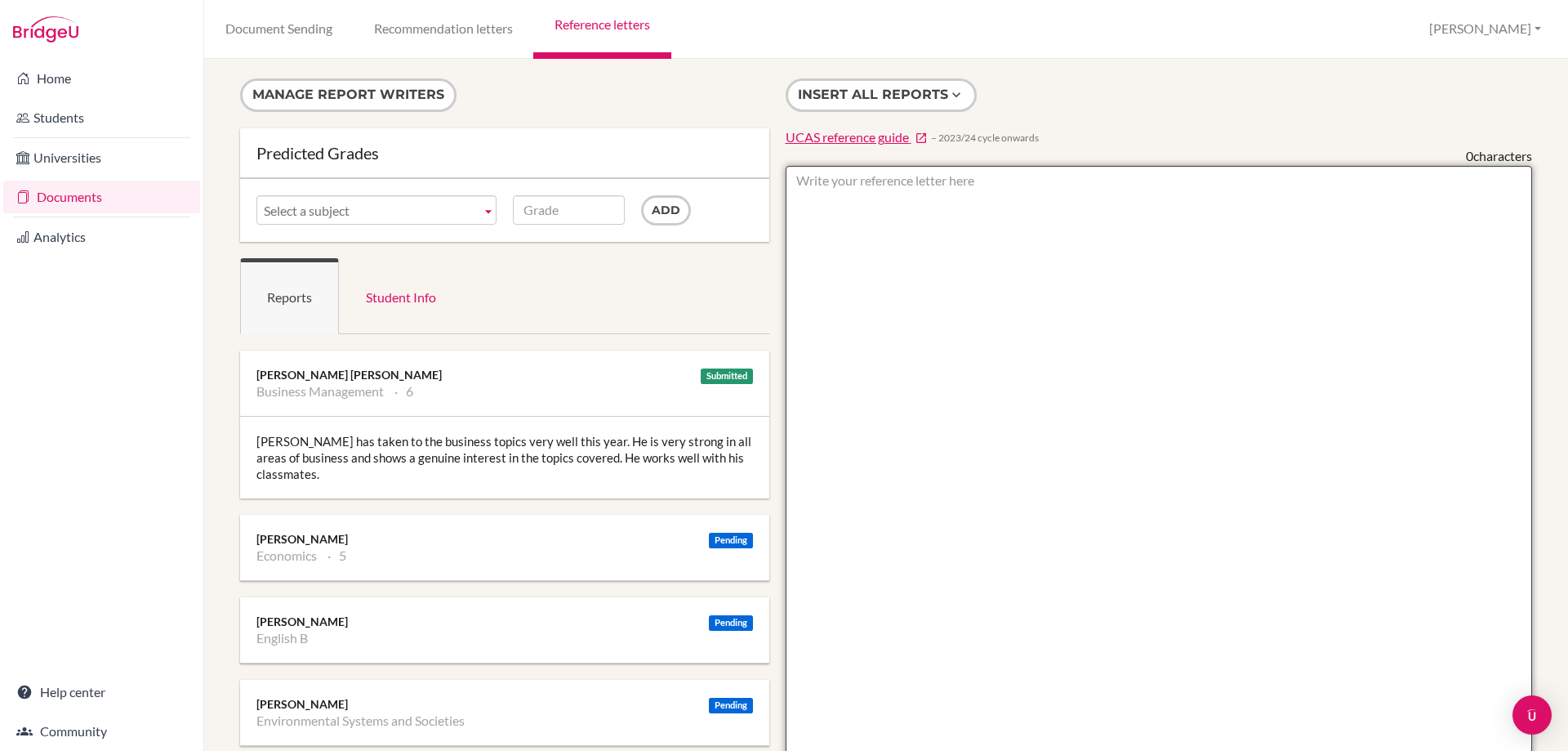
click at [829, 298] on textarea at bounding box center [1159, 638] width 747 height 945
type textarea "ESS- 3"
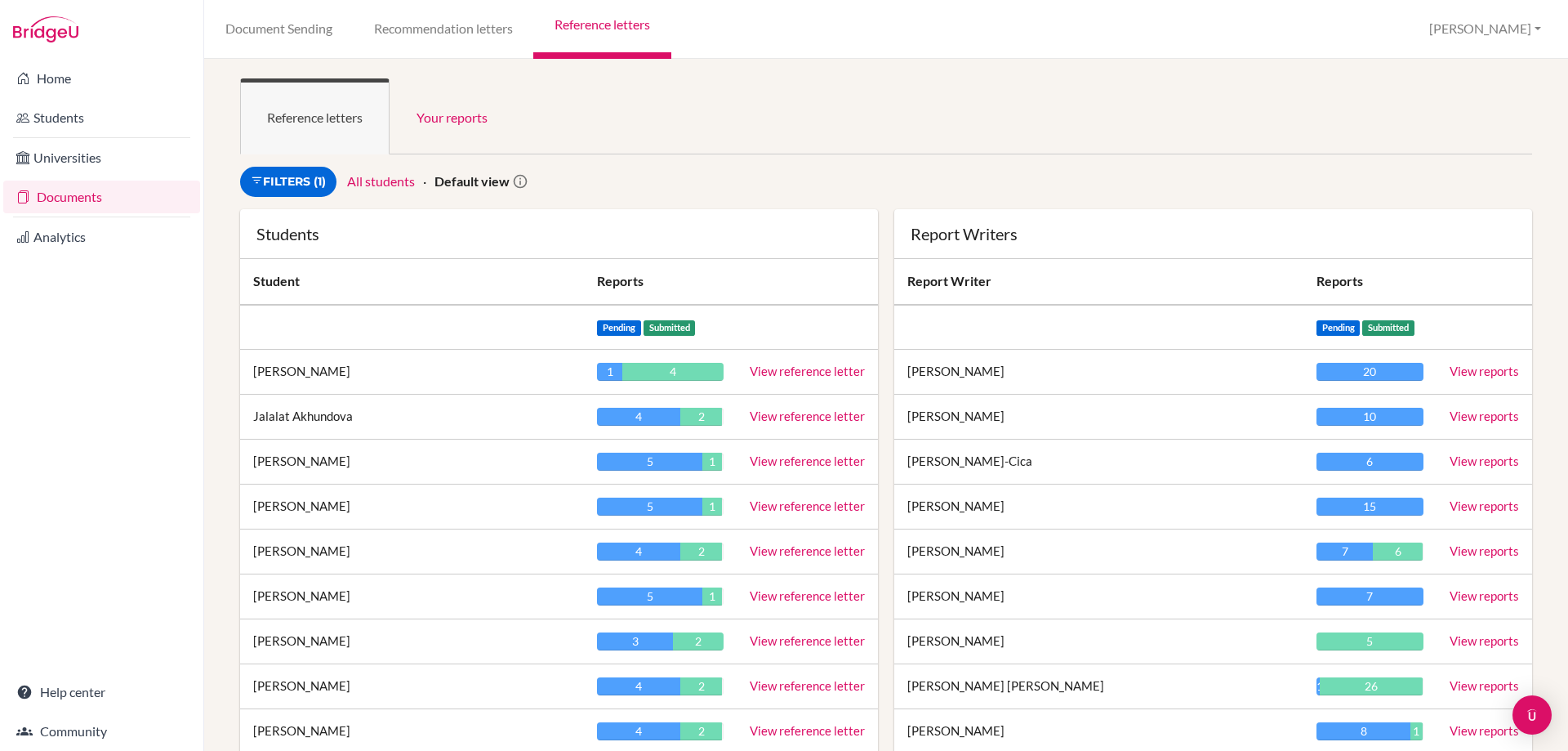
click at [831, 460] on link "View reference letter" at bounding box center [807, 460] width 115 height 14
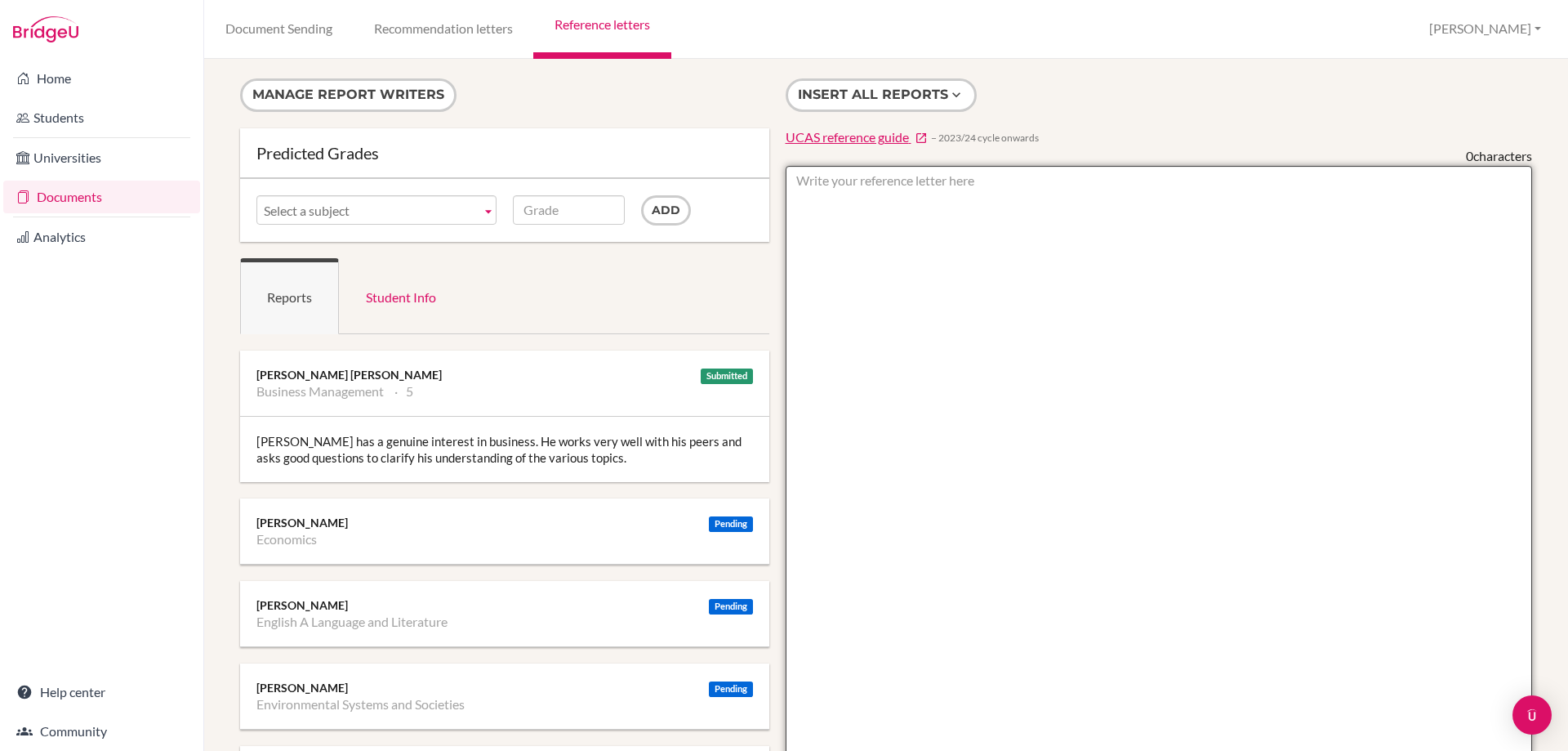
click at [860, 197] on textarea at bounding box center [1159, 638] width 747 height 945
type textarea "ESS- 4"
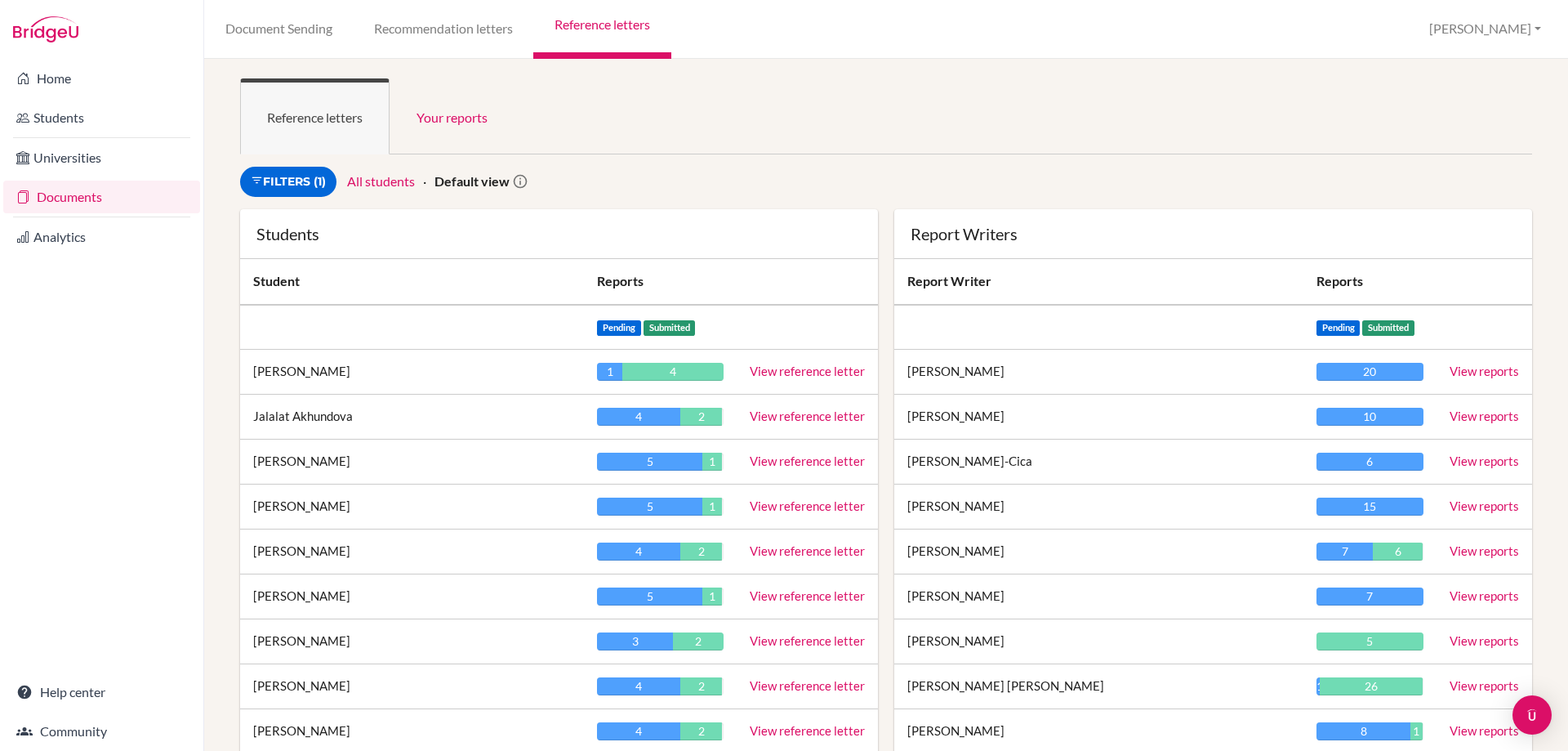
scroll to position [82, 0]
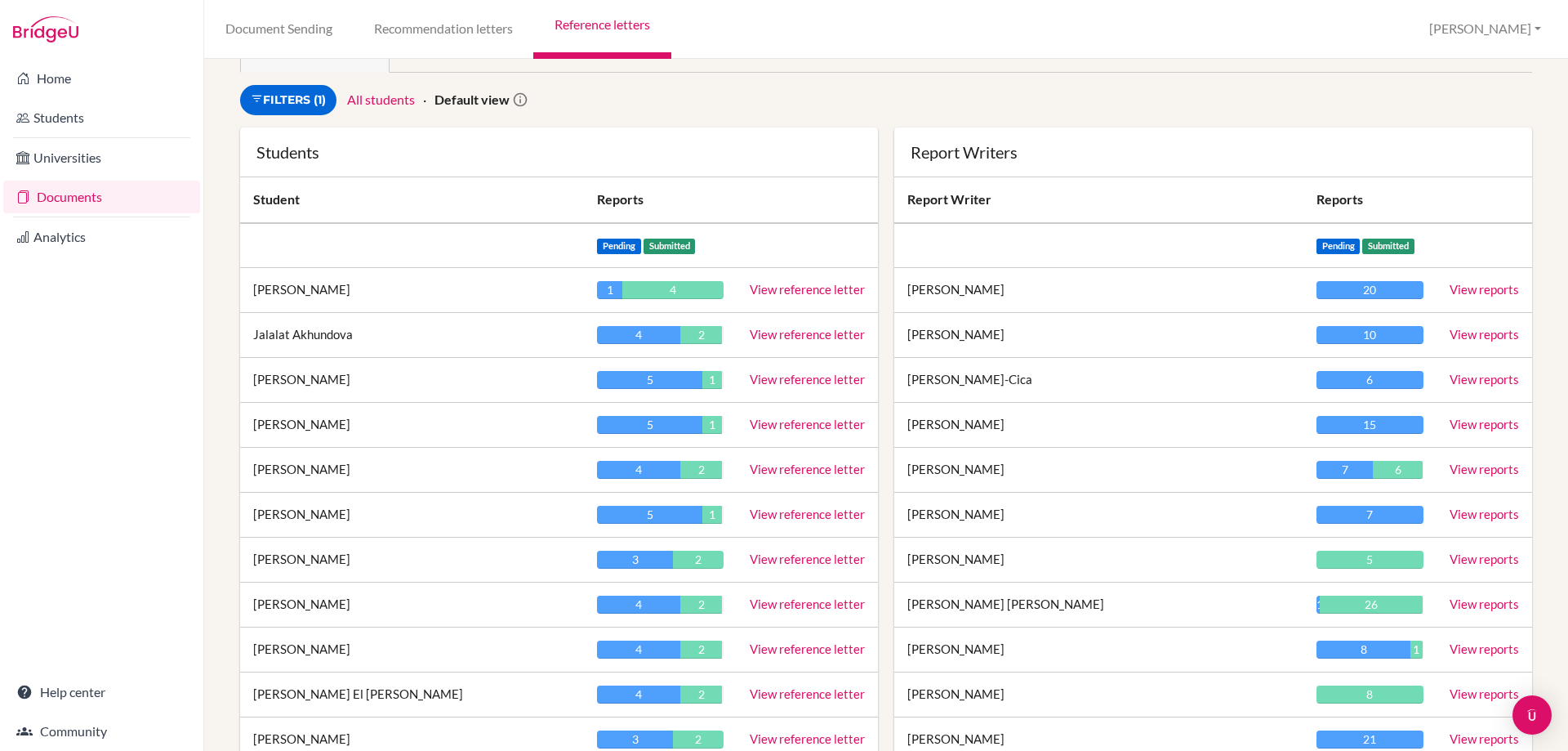
click at [810, 422] on link "View reference letter" at bounding box center [807, 423] width 115 height 14
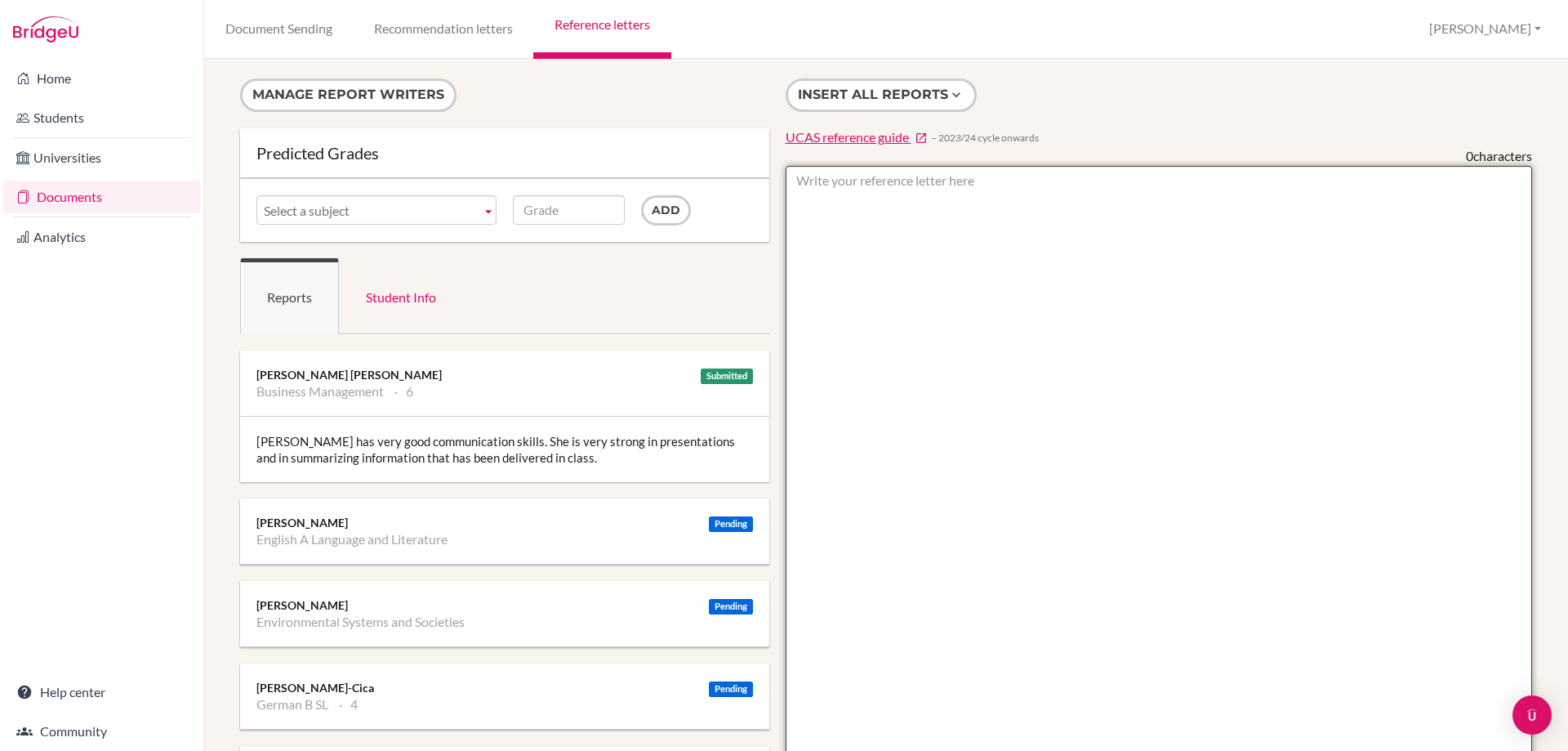
click at [870, 204] on textarea at bounding box center [1159, 638] width 747 height 945
type textarea "ESS- 4"
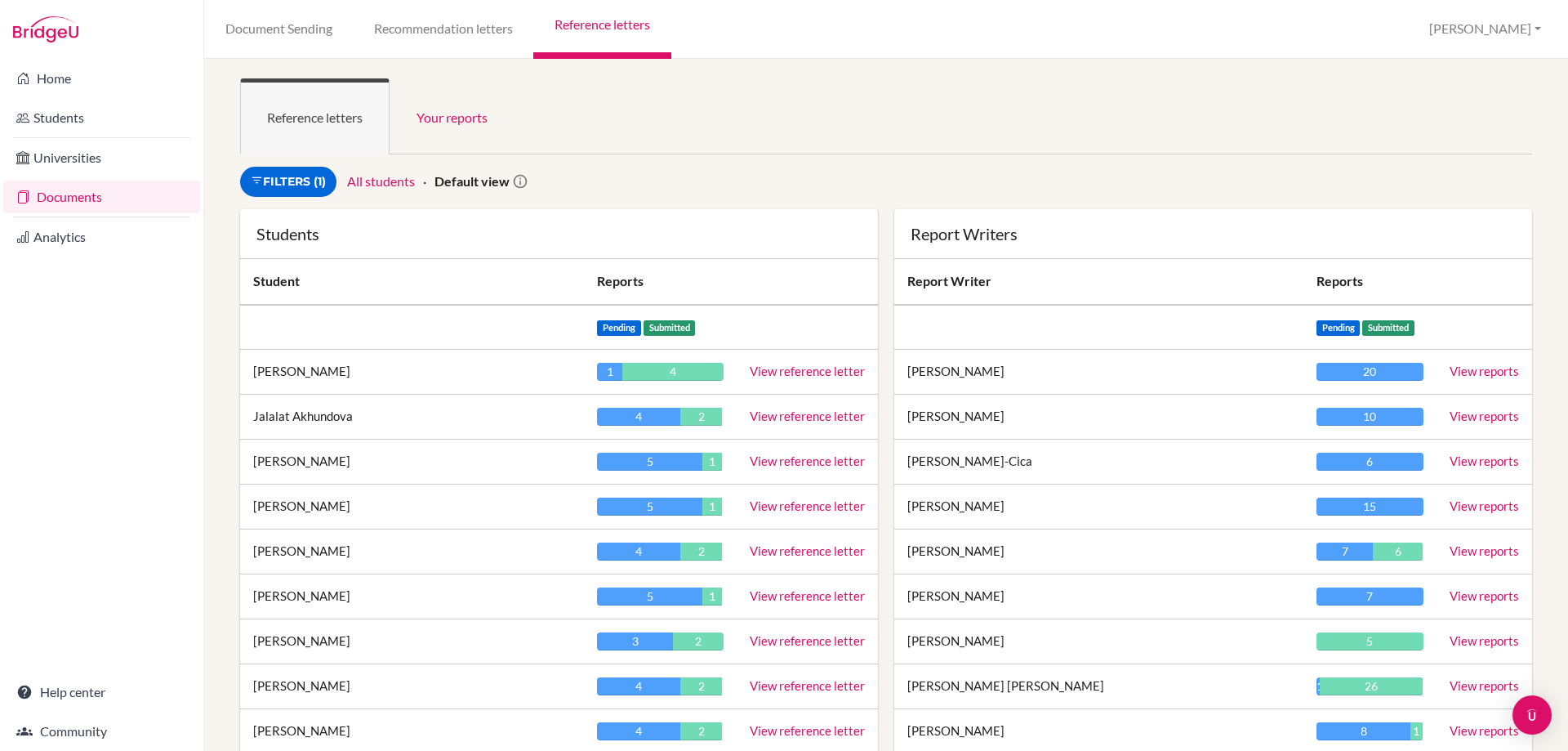
click at [806, 596] on link "View reference letter" at bounding box center [807, 595] width 115 height 14
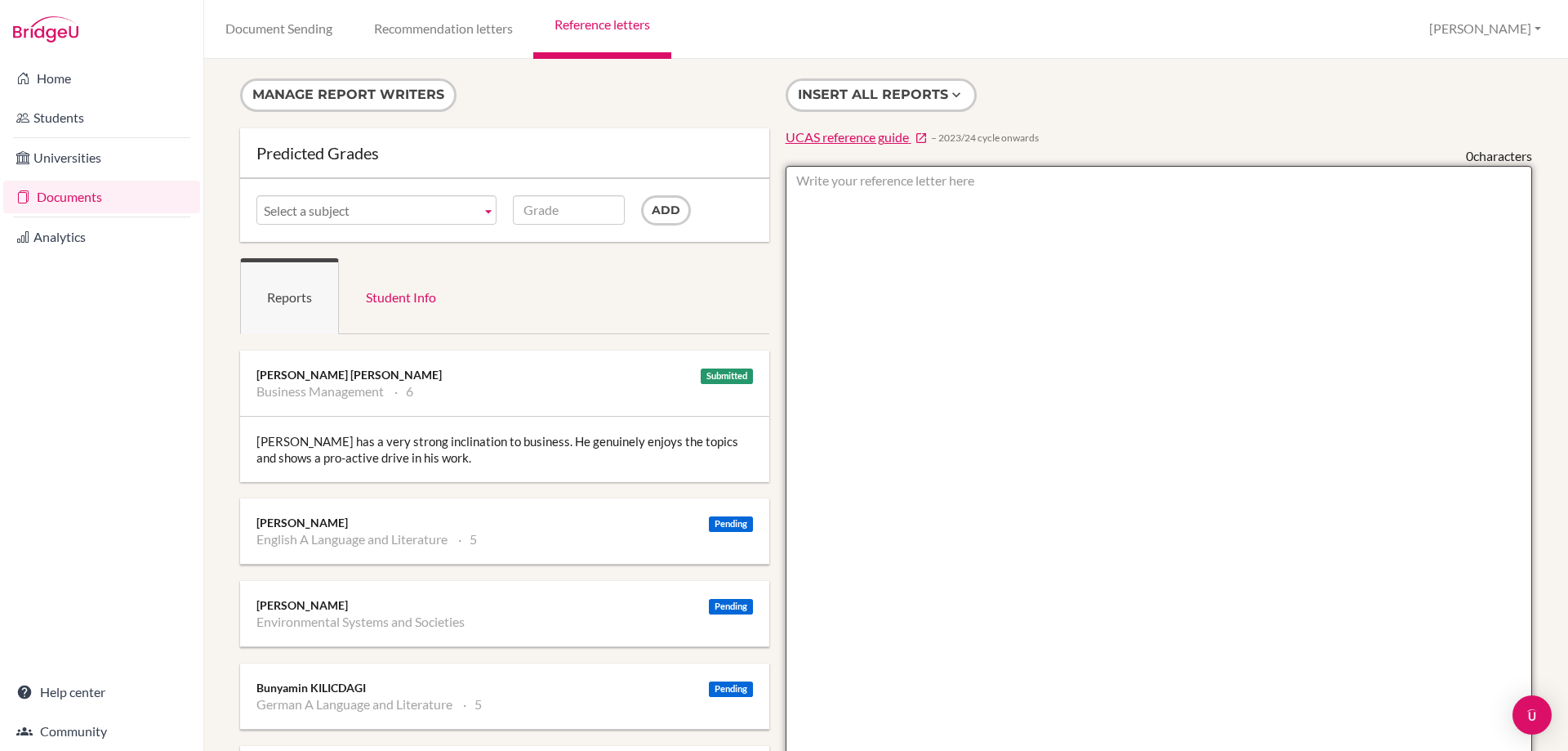
click at [859, 197] on textarea at bounding box center [1159, 638] width 747 height 945
type textarea "ESS- 4"
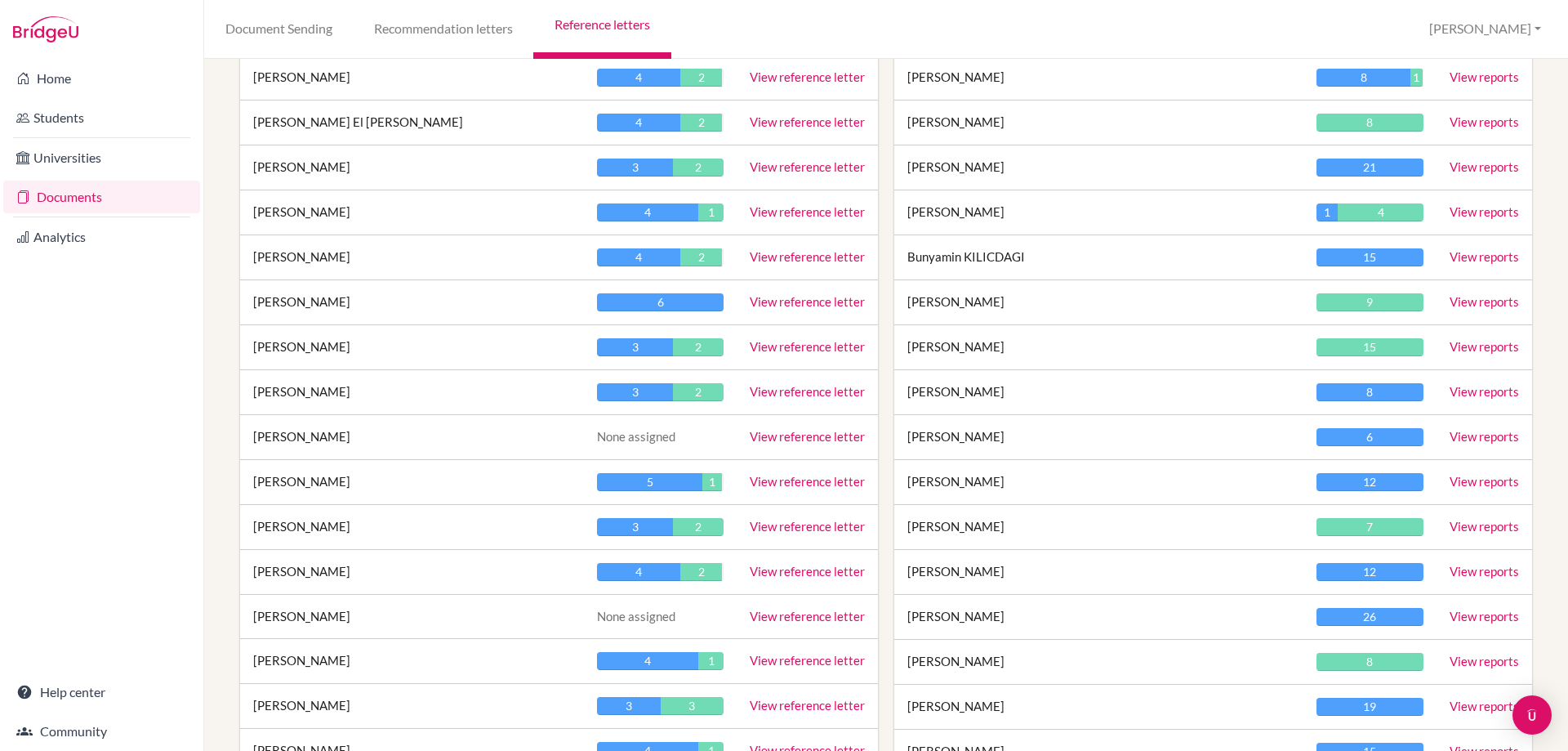
scroll to position [572, 0]
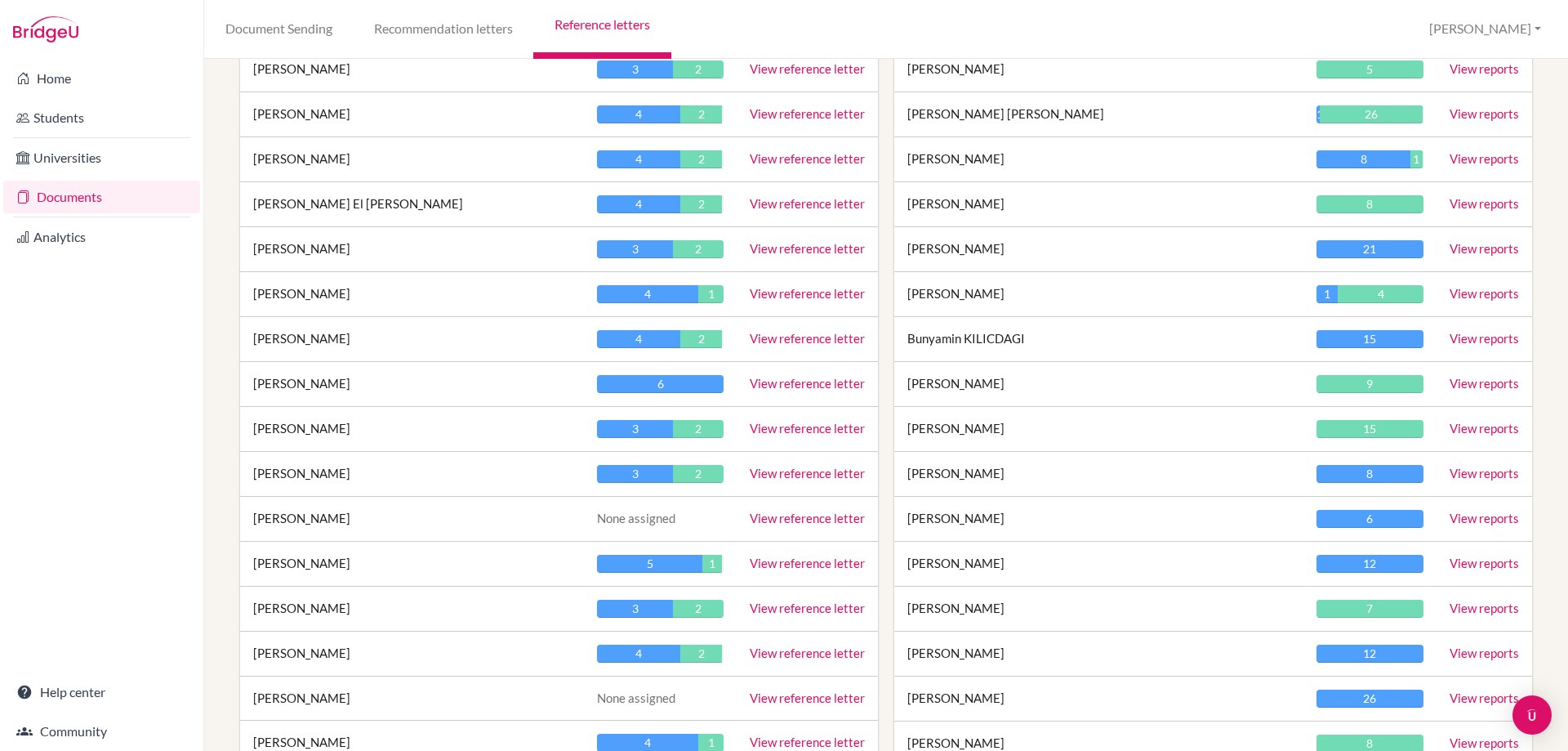
click at [787, 291] on link "View reference letter" at bounding box center [807, 292] width 115 height 14
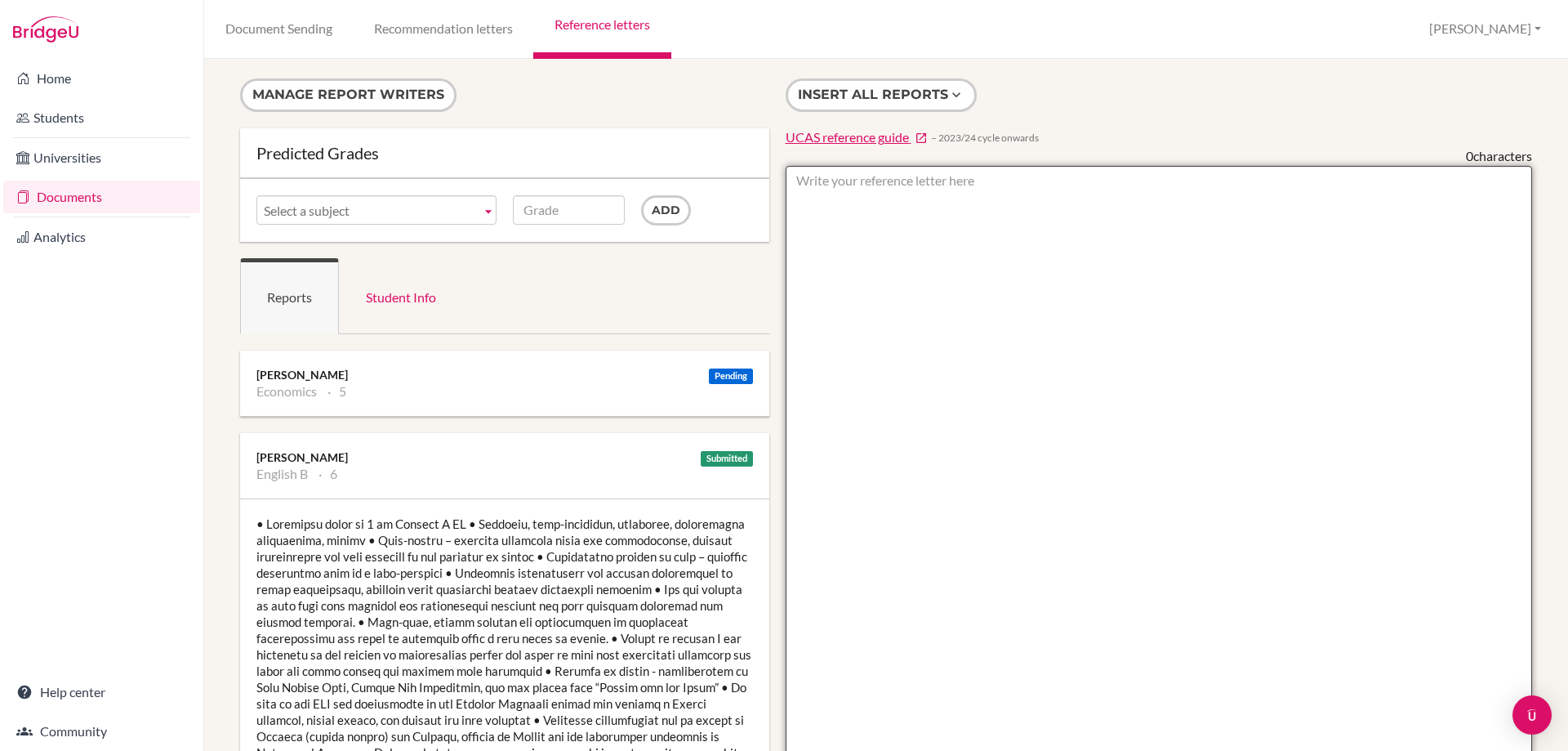
click at [868, 189] on textarea at bounding box center [1159, 638] width 747 height 945
type textarea "ESS- 4"
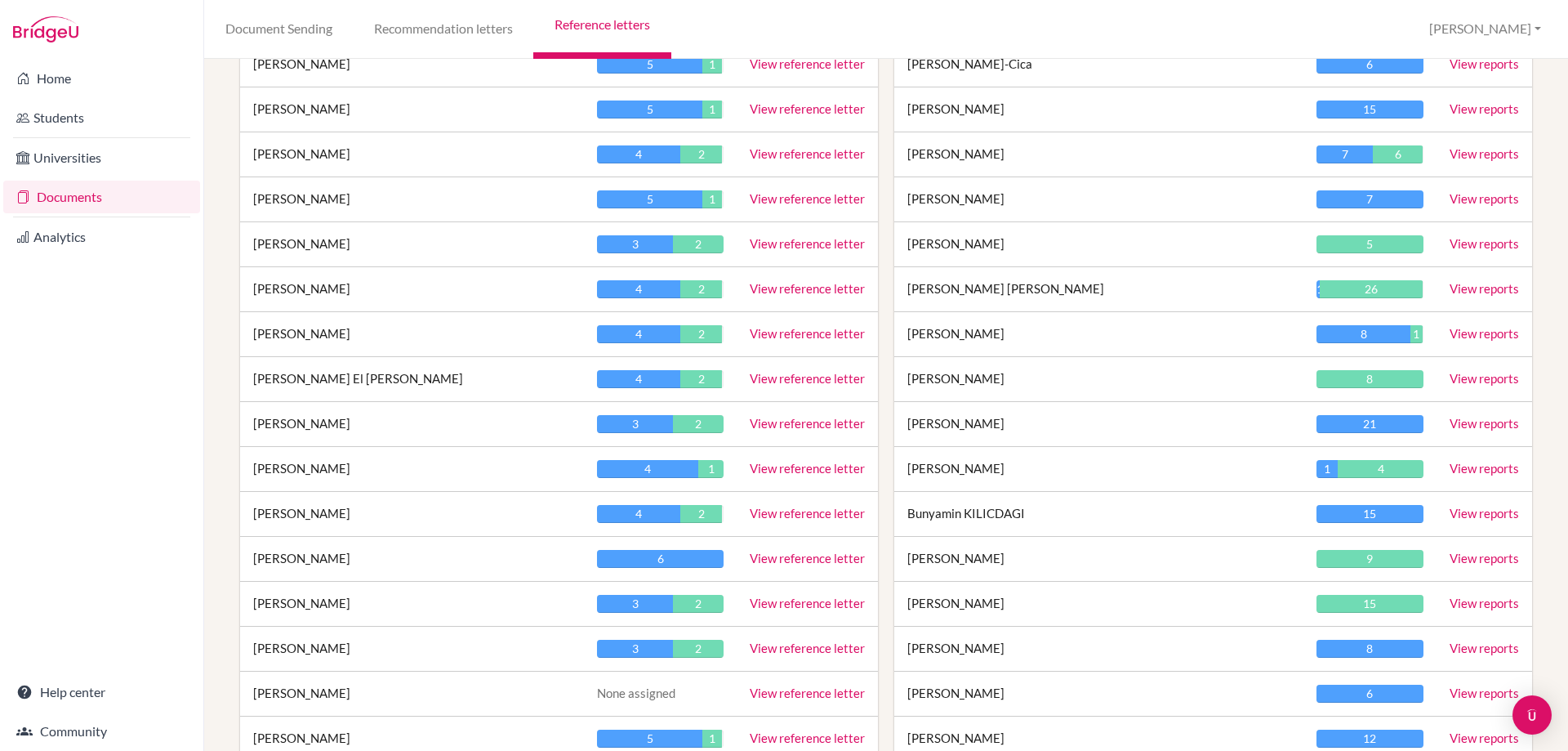
scroll to position [408, 0]
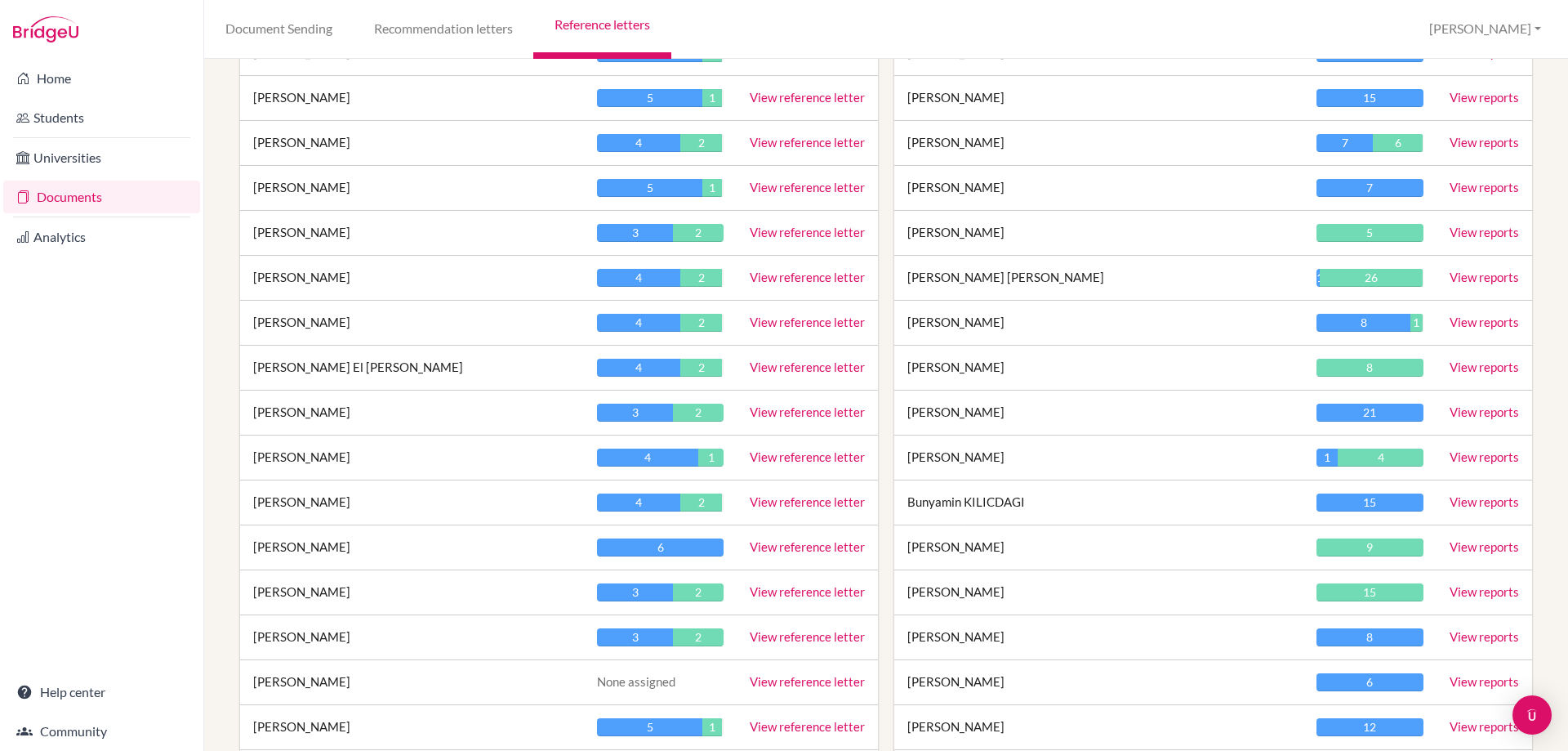
click at [785, 591] on link "View reference letter" at bounding box center [807, 591] width 115 height 14
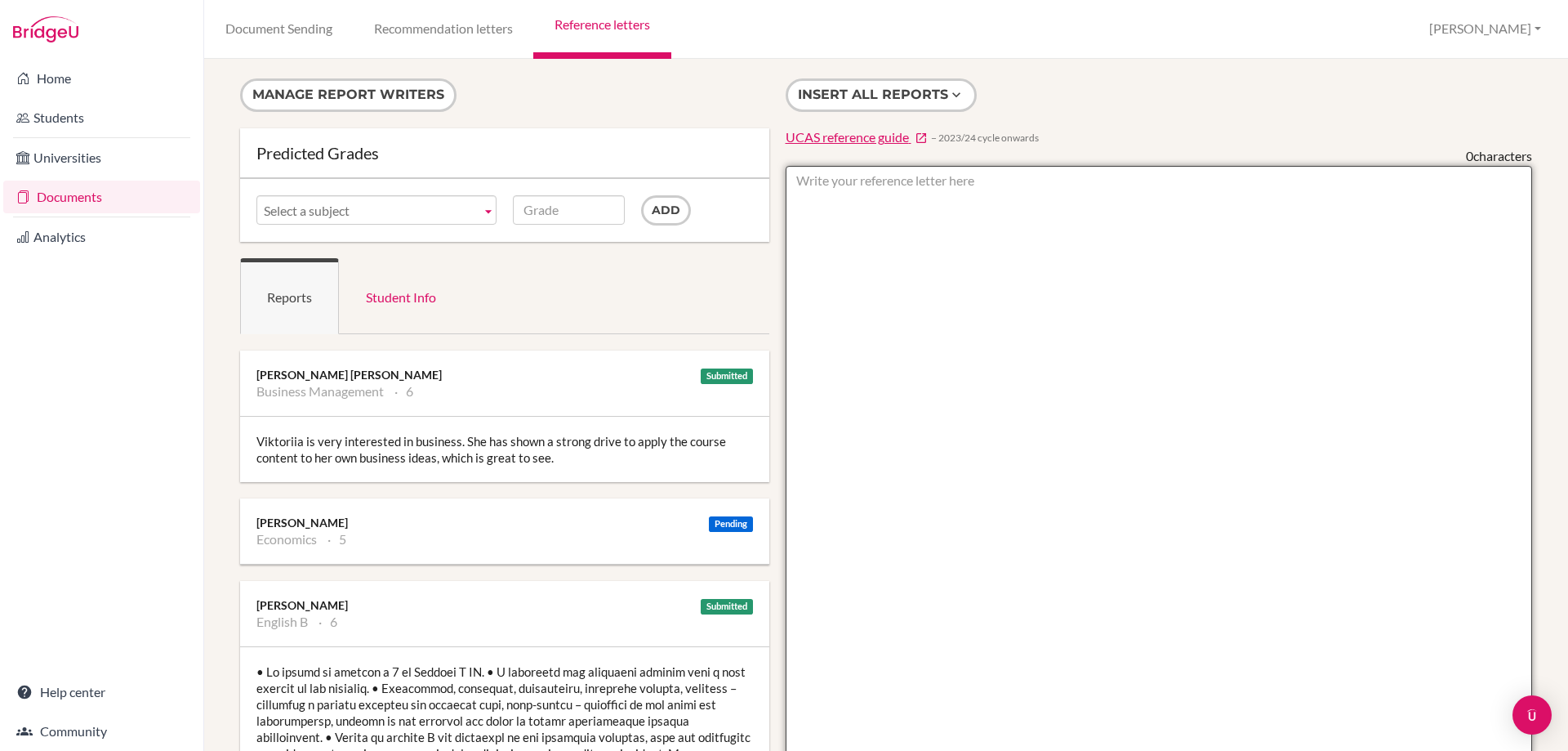
click at [835, 176] on textarea at bounding box center [1159, 638] width 747 height 945
type textarea "ESS- 3"
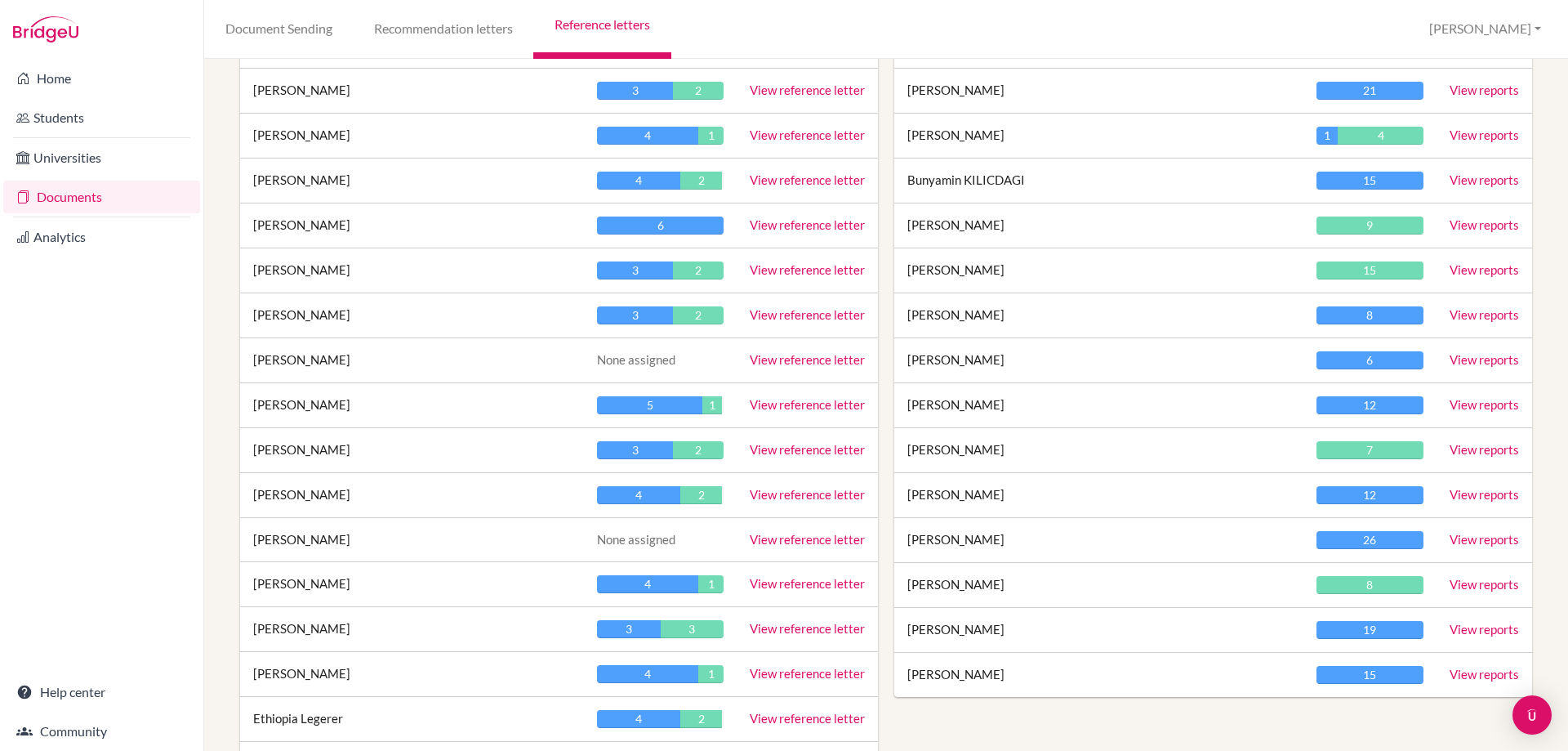
scroll to position [817, 0]
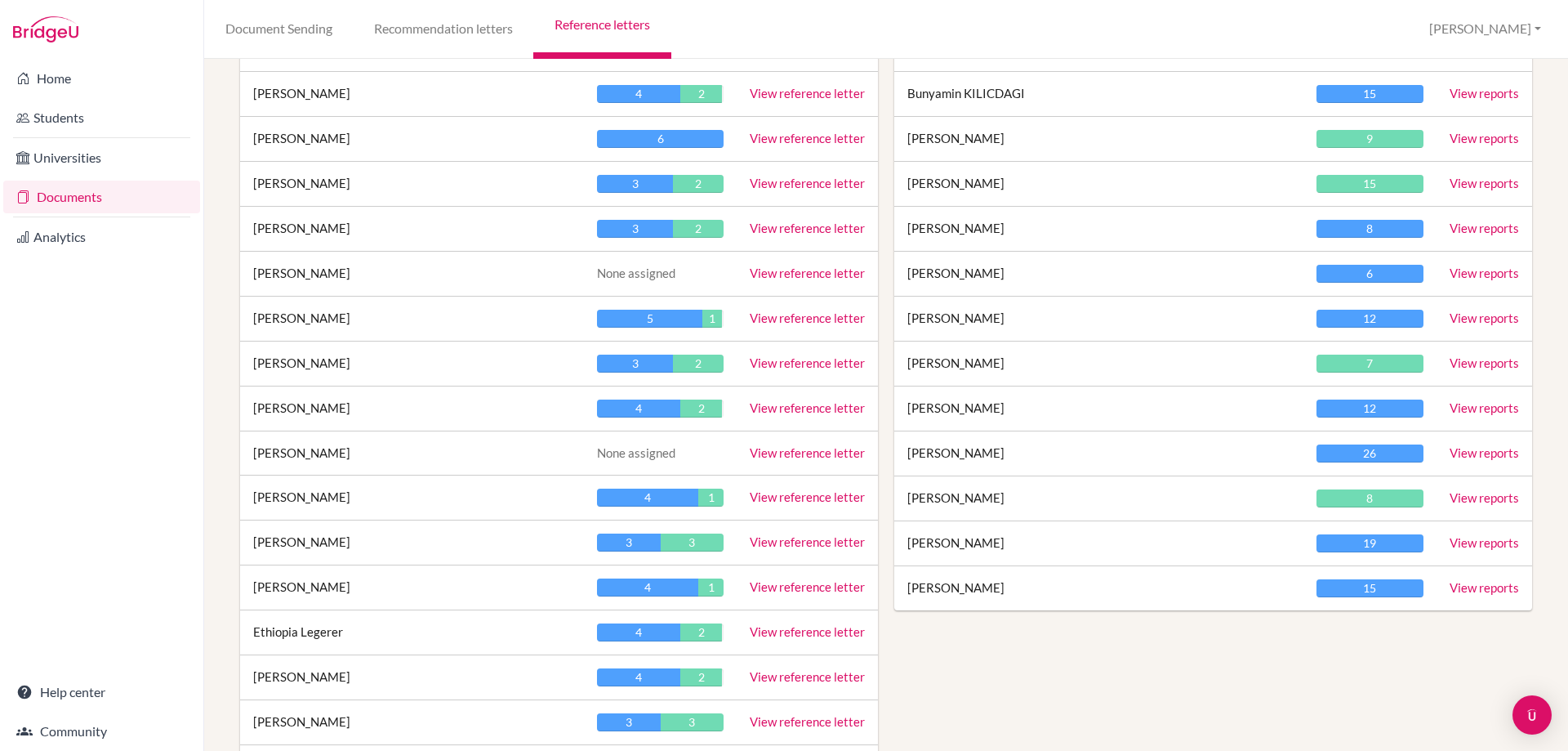
click at [758, 495] on link "View reference letter" at bounding box center [807, 496] width 115 height 14
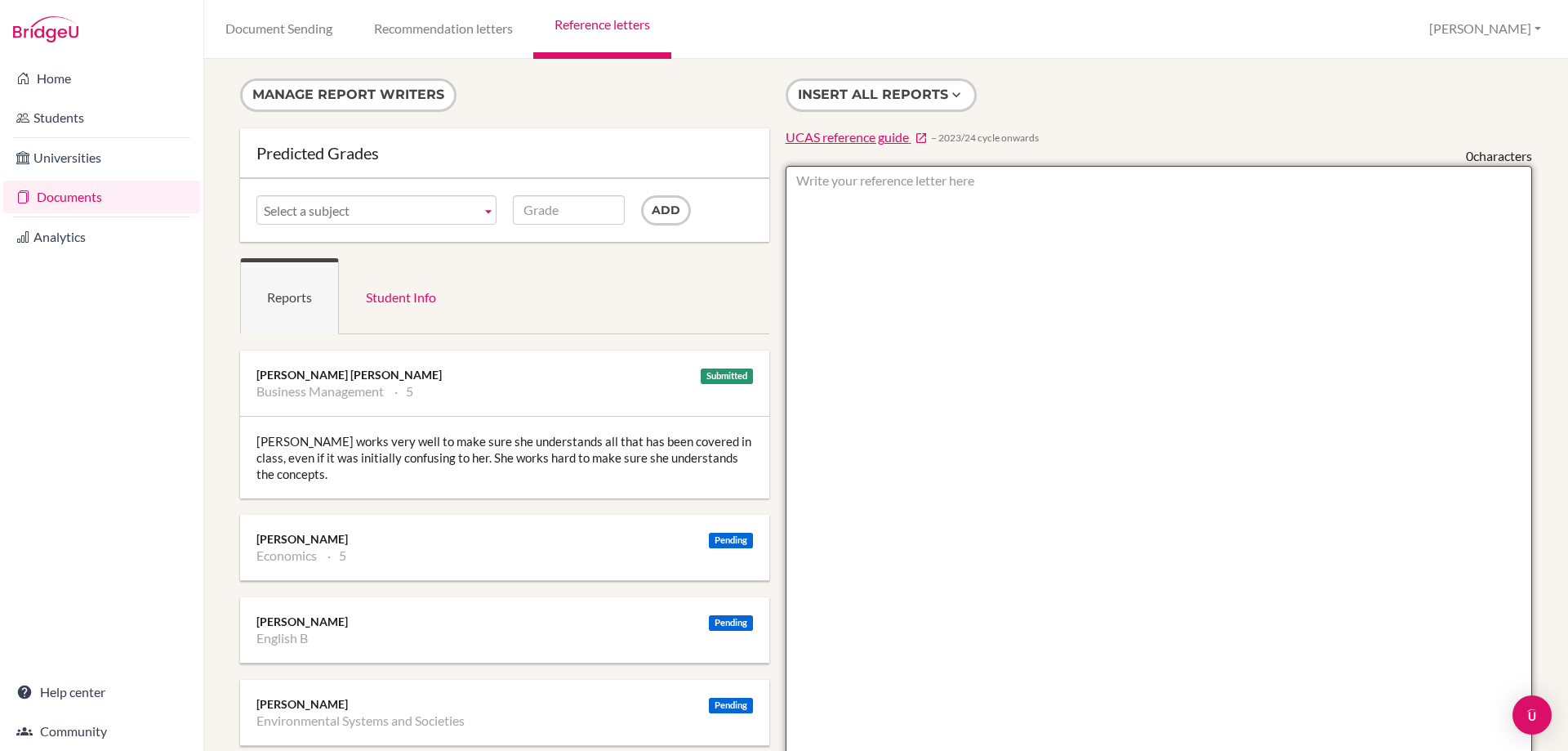
click at [851, 178] on textarea at bounding box center [1159, 638] width 747 height 945
type textarea "ESS- 3"
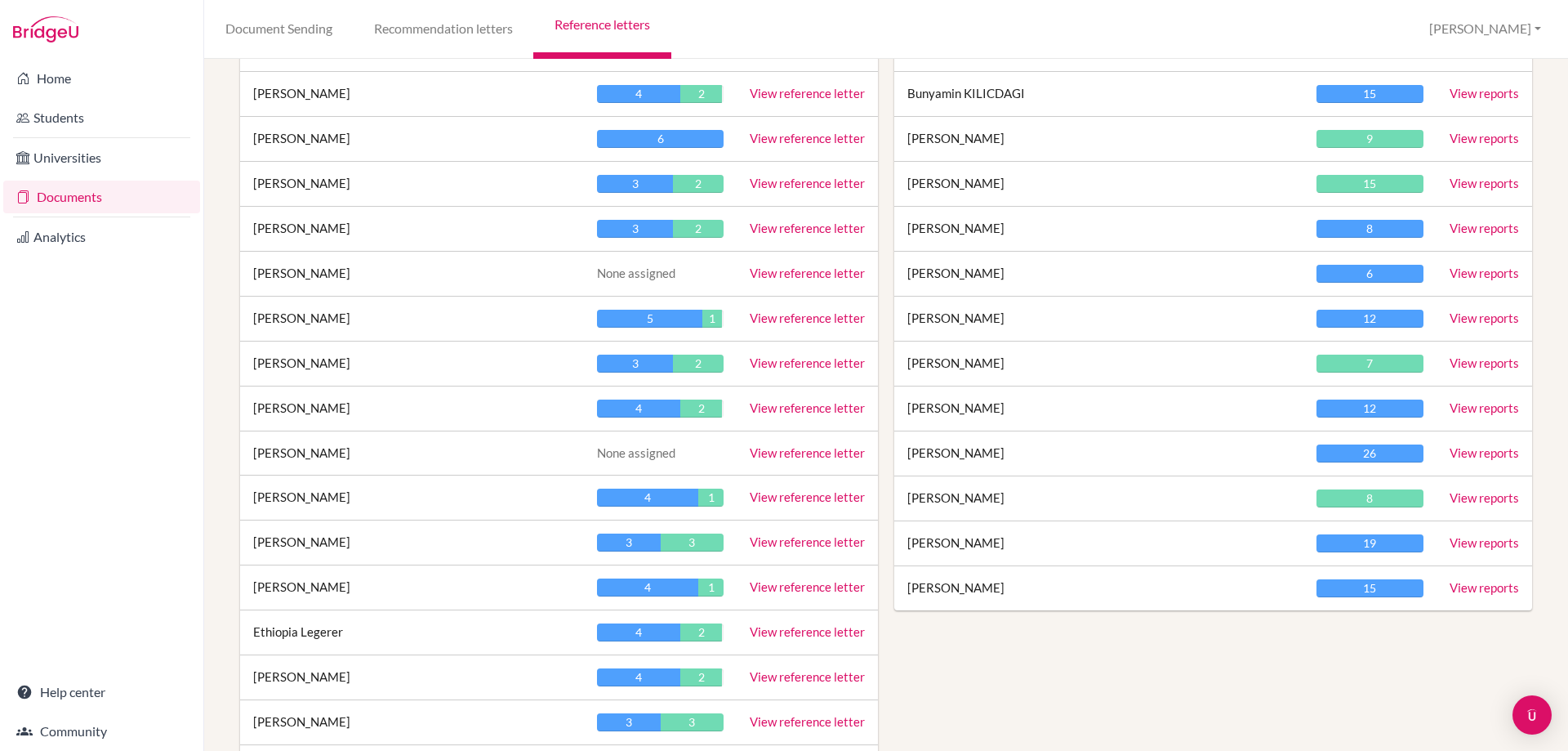
scroll to position [981, 0]
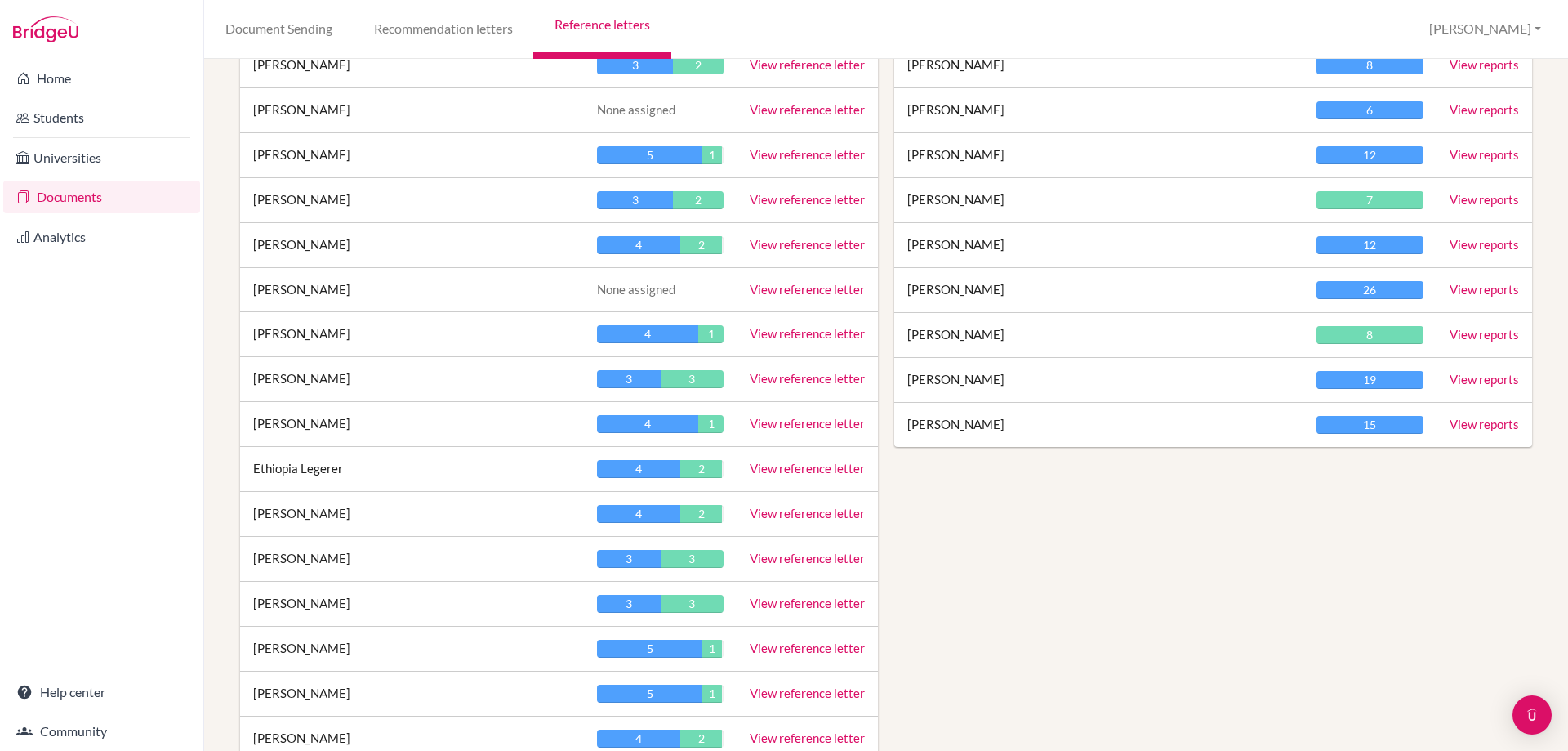
click at [784, 511] on link "View reference letter" at bounding box center [807, 513] width 115 height 14
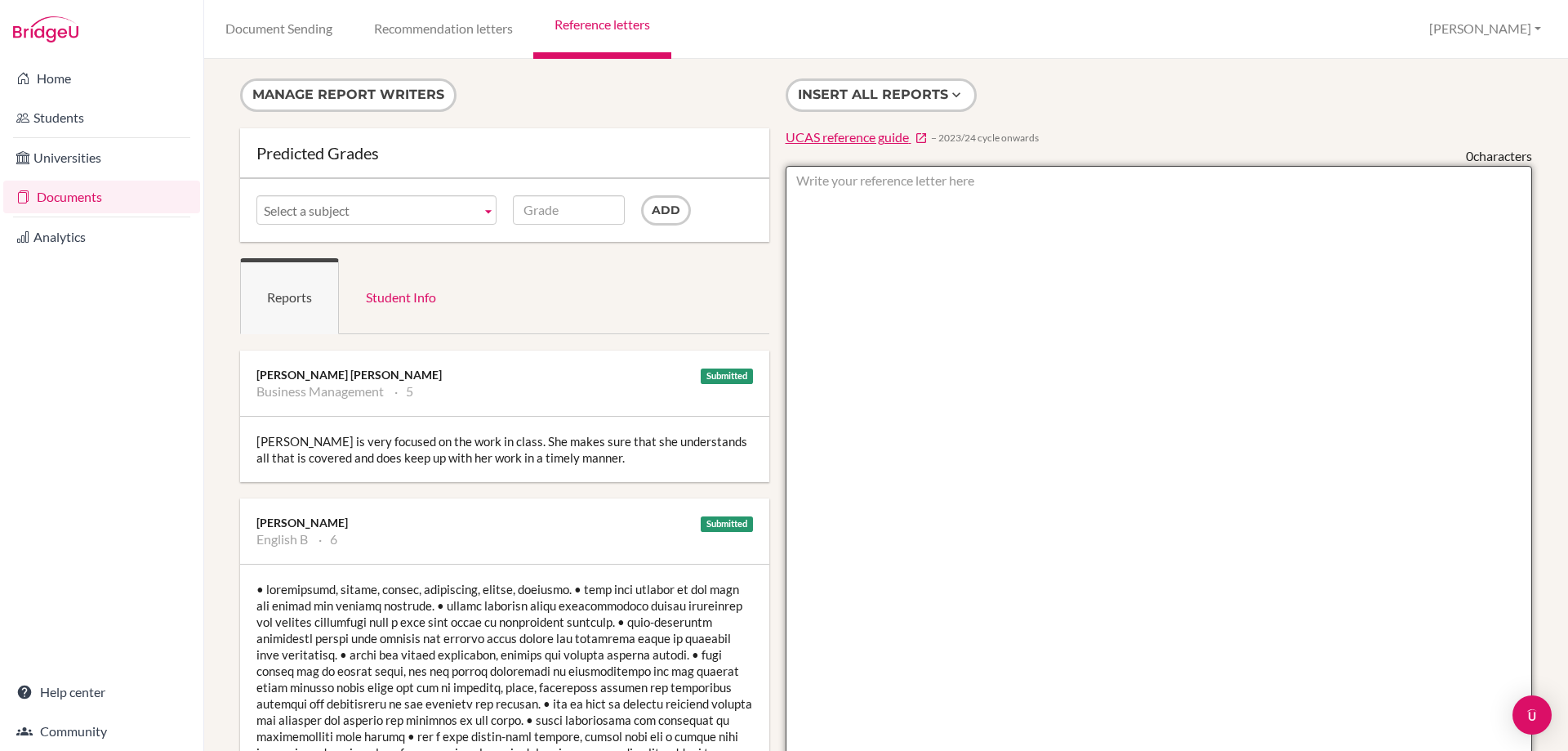
click at [881, 194] on textarea at bounding box center [1159, 638] width 747 height 945
type textarea "ESS- 3"
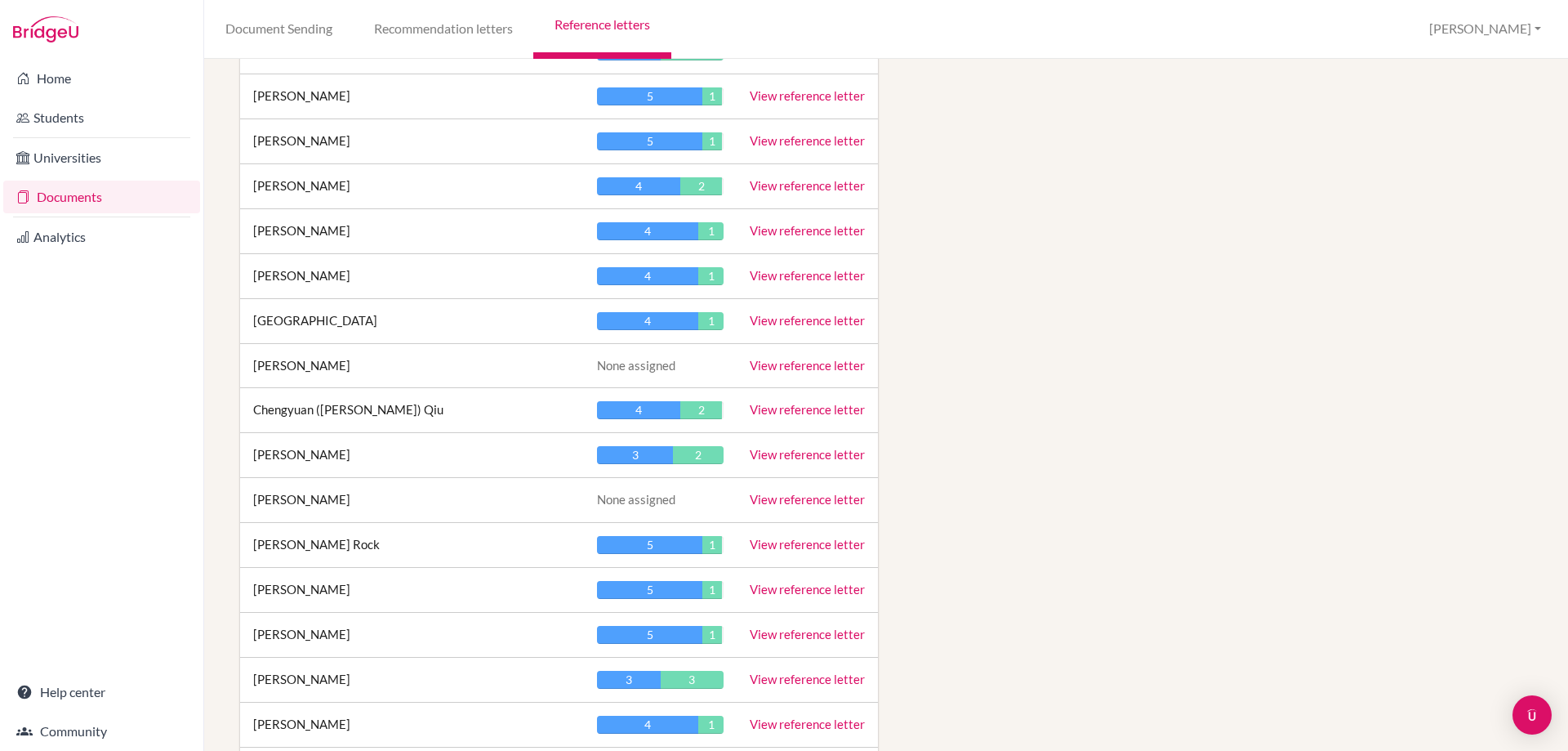
scroll to position [1552, 0]
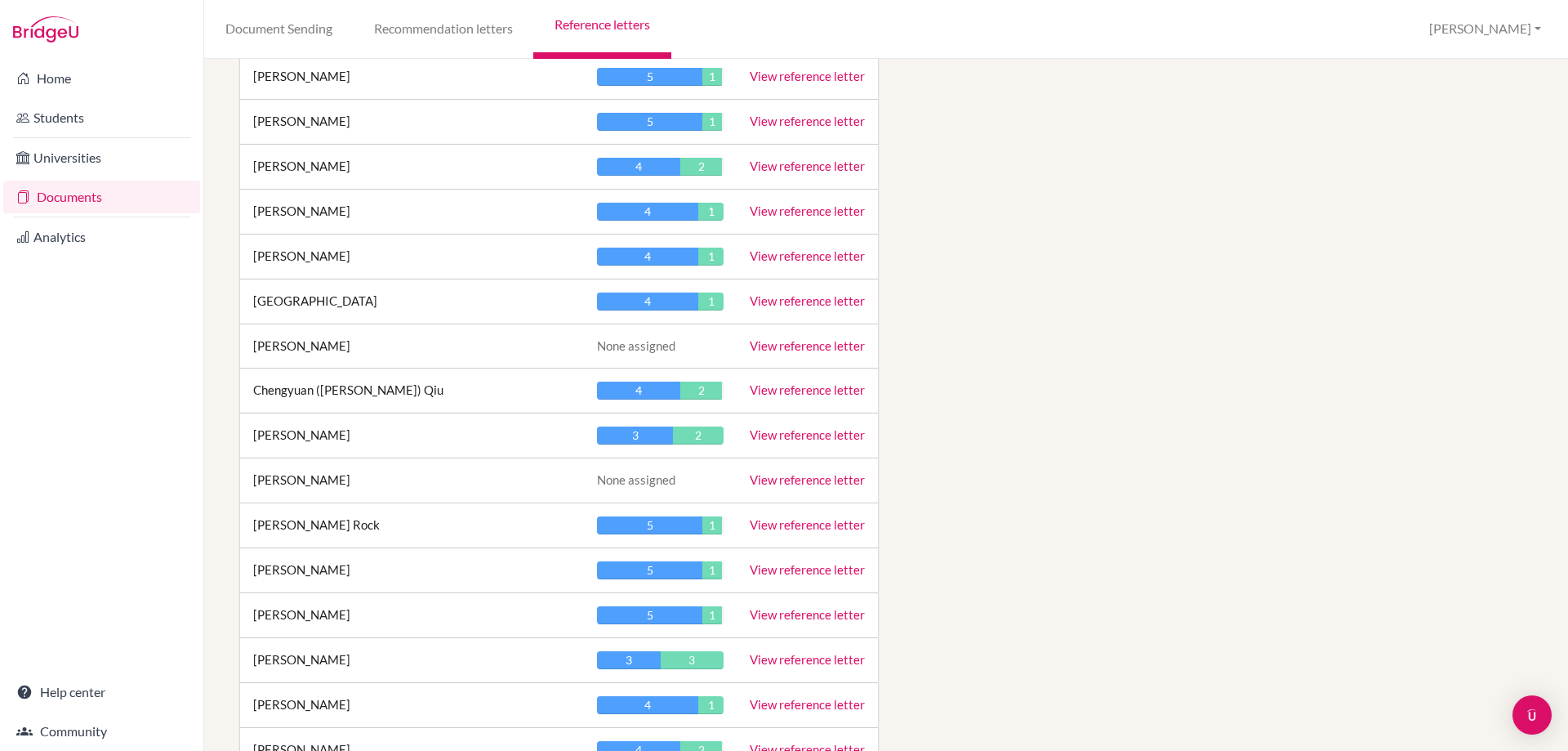
click at [764, 705] on link "View reference letter" at bounding box center [807, 704] width 115 height 14
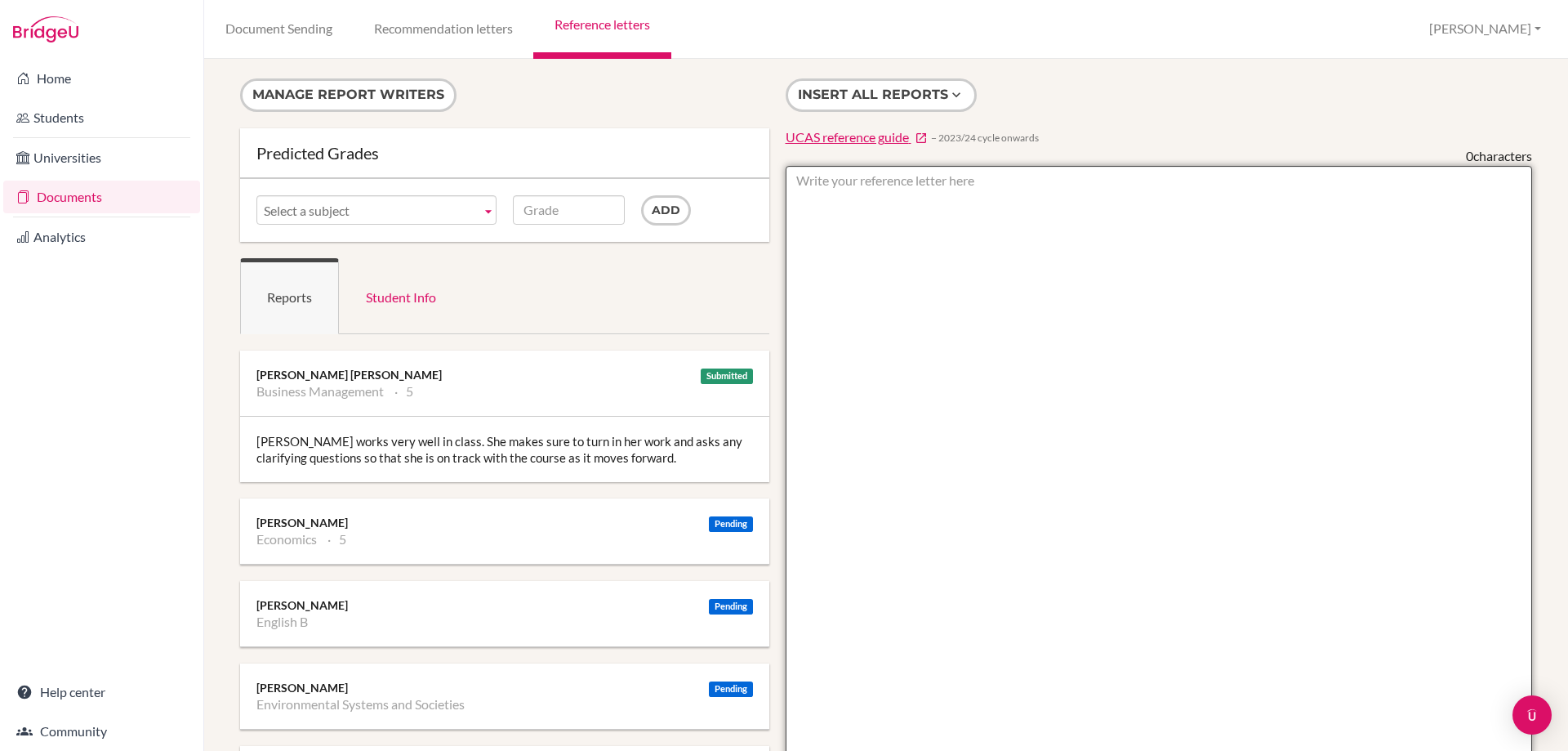
click at [843, 200] on textarea at bounding box center [1159, 638] width 747 height 945
type textarea "ESS- 4"
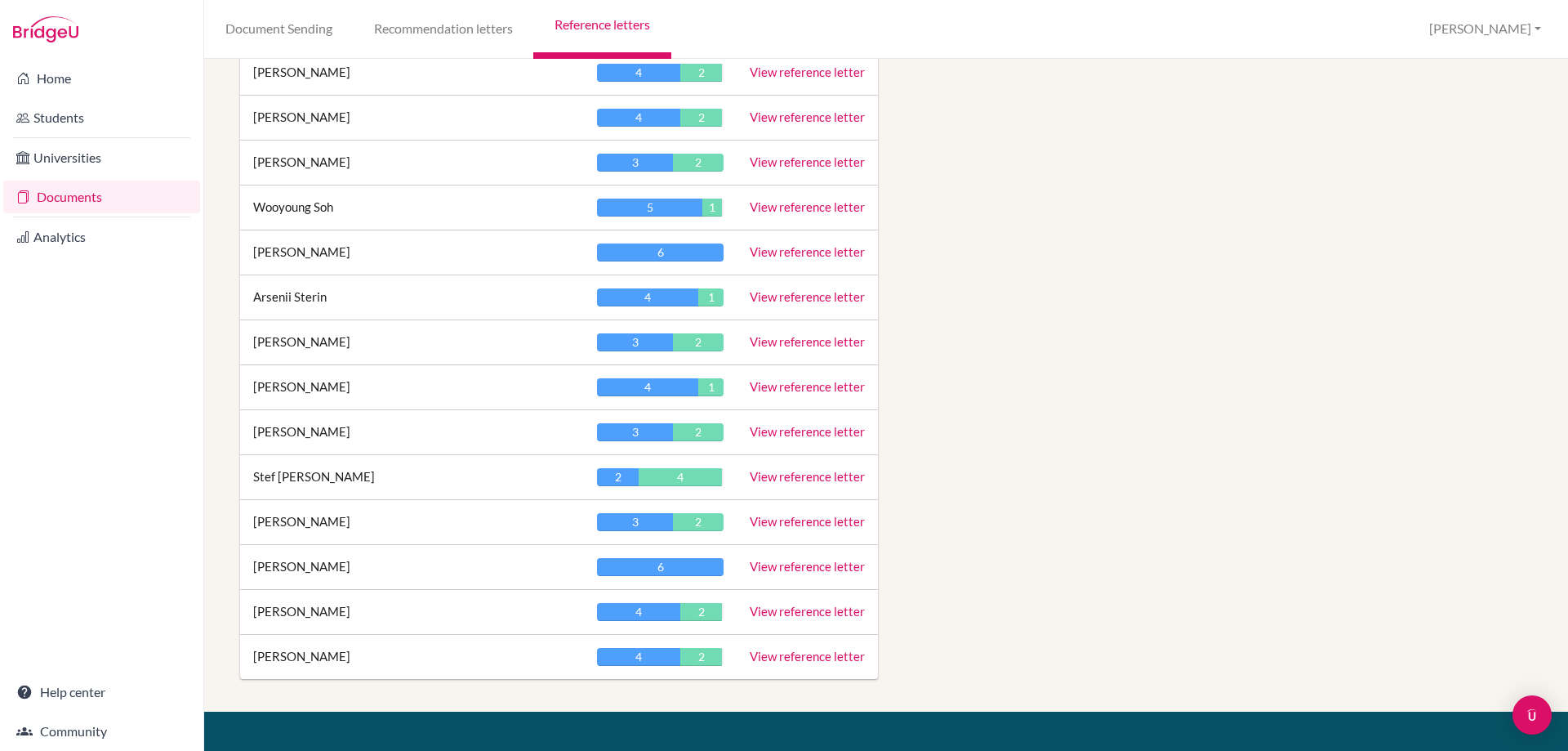
scroll to position [2206, 0]
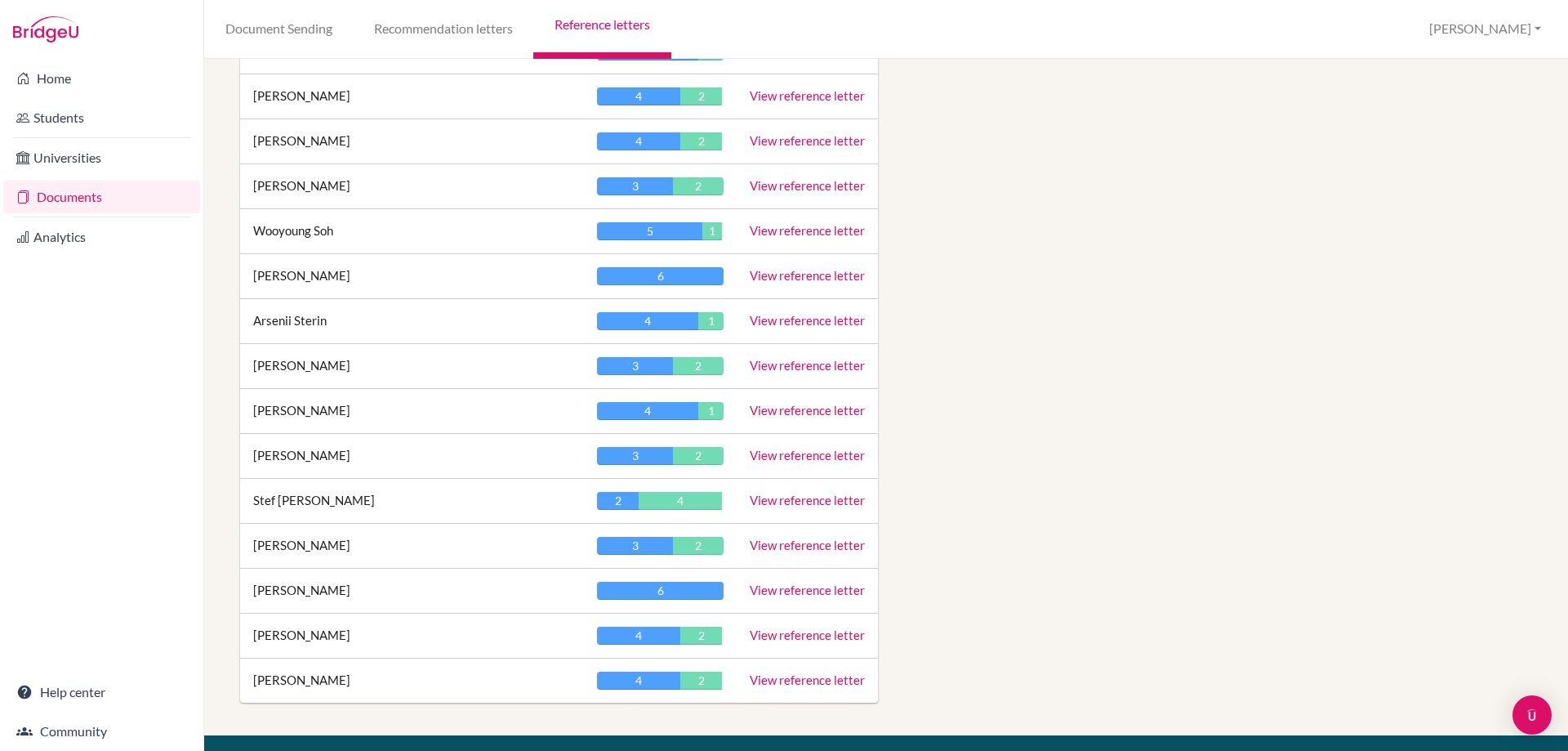
click at [802, 184] on link "View reference letter" at bounding box center [807, 185] width 115 height 14
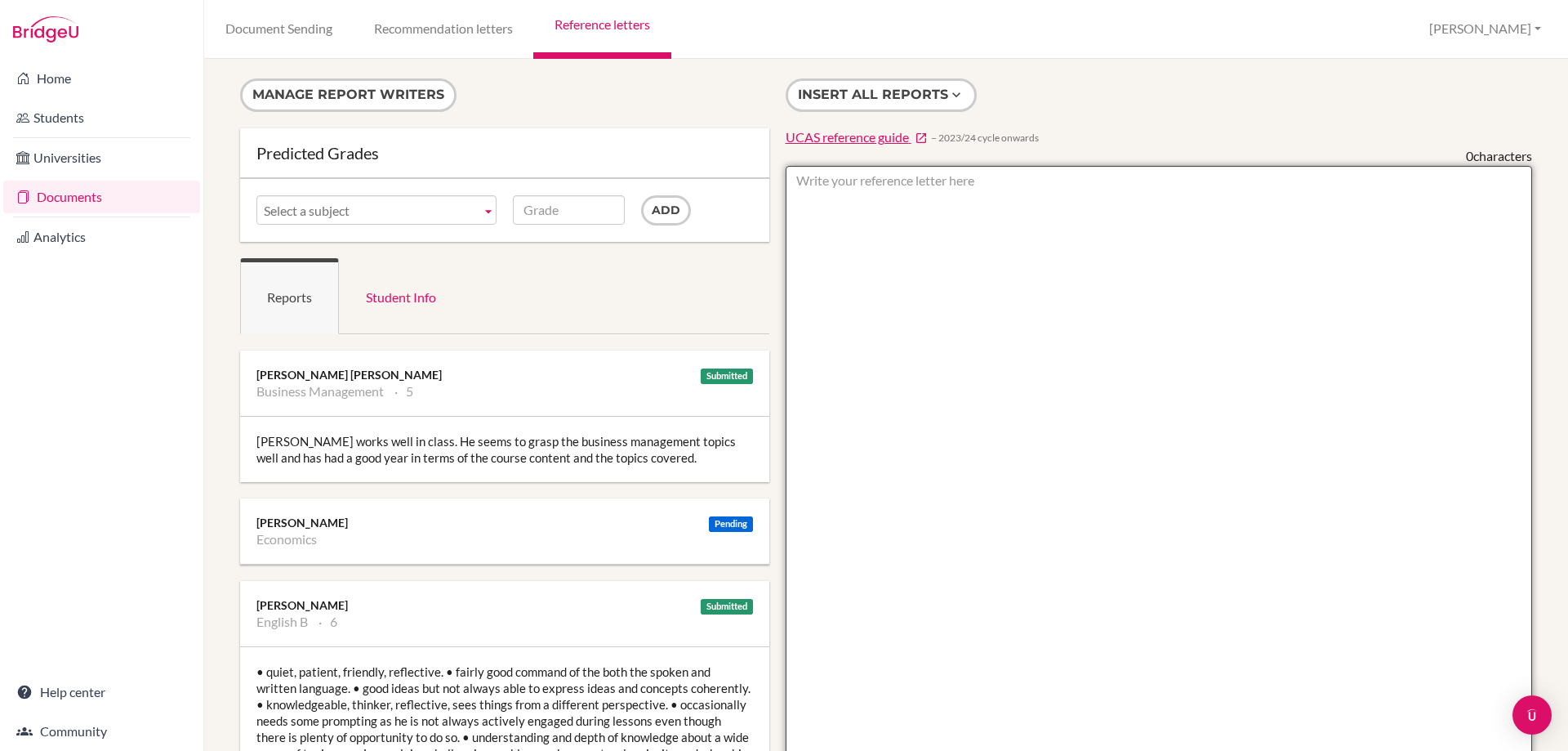
click at [813, 177] on textarea at bounding box center [1159, 638] width 747 height 945
type textarea "ESS- 3"
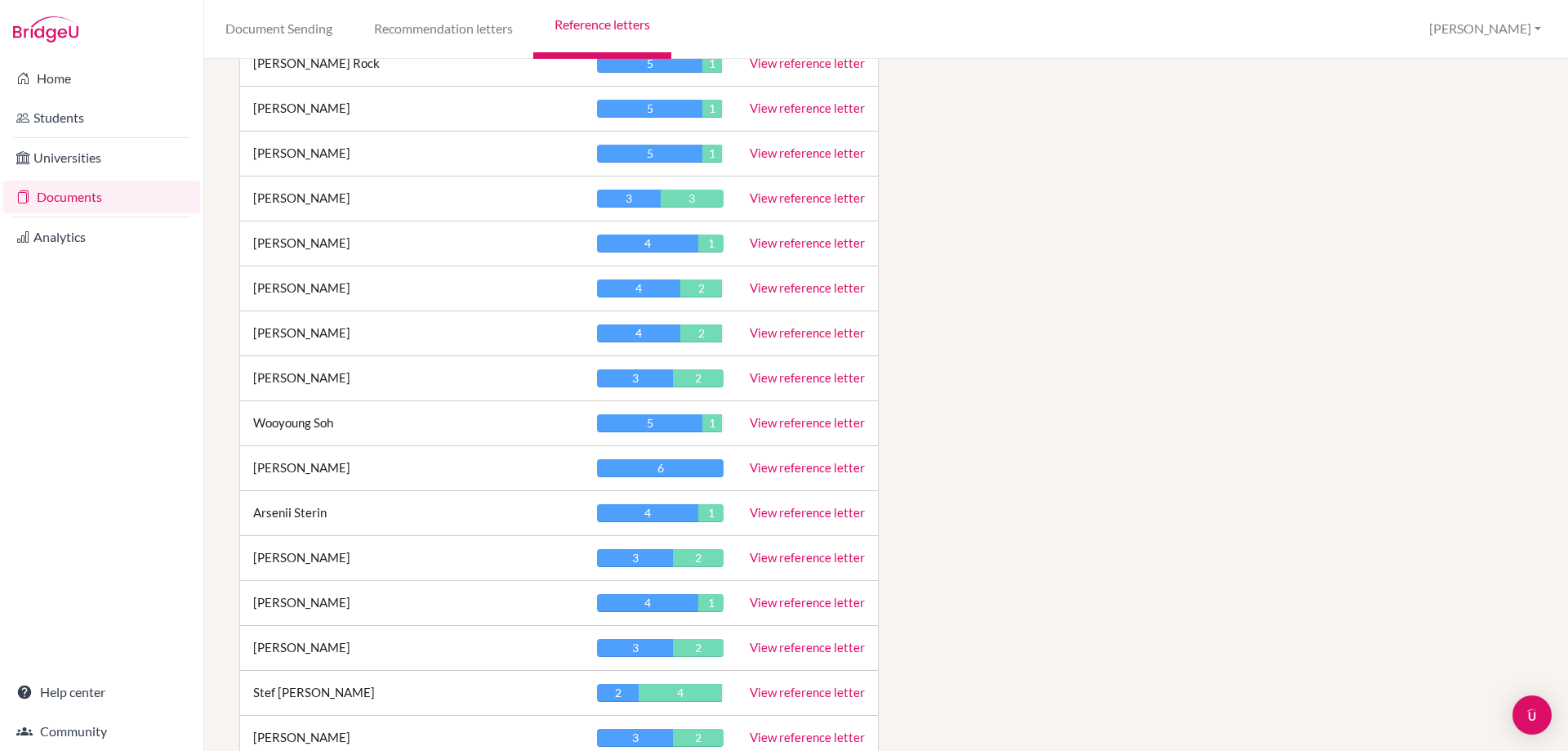
scroll to position [2042, 0]
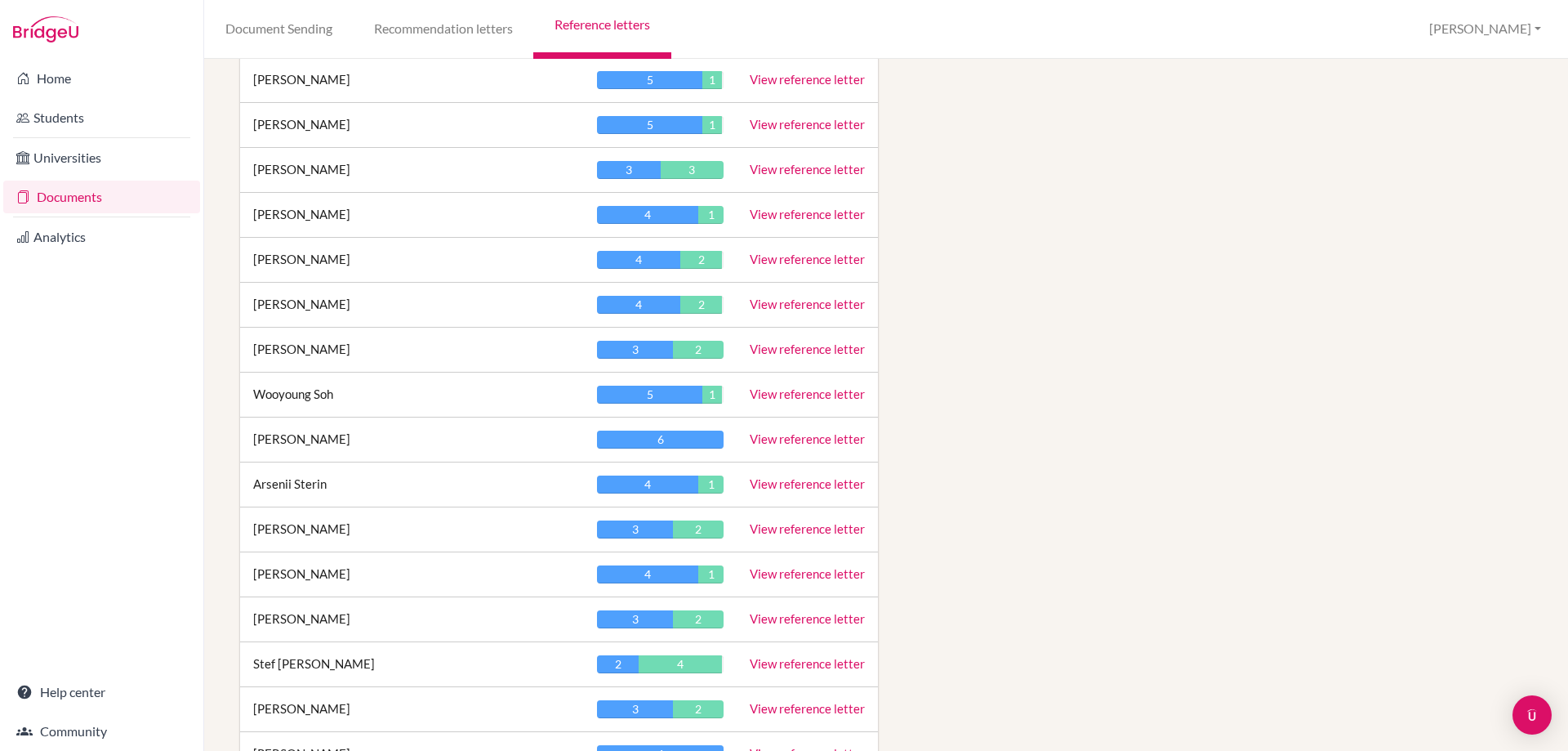
click at [788, 479] on link "View reference letter" at bounding box center [807, 483] width 115 height 14
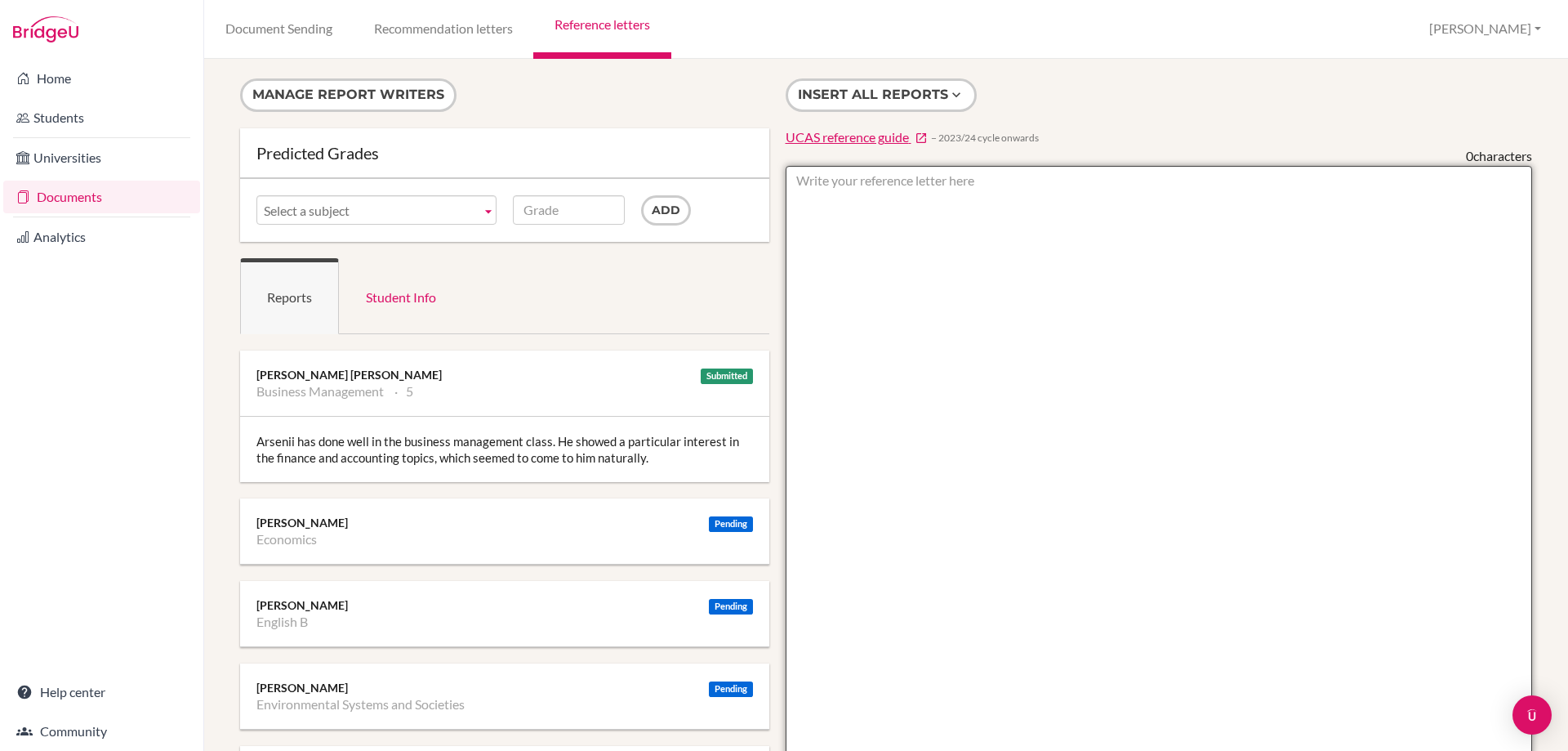
click at [874, 197] on textarea at bounding box center [1159, 638] width 747 height 945
type textarea "ESS- 3"
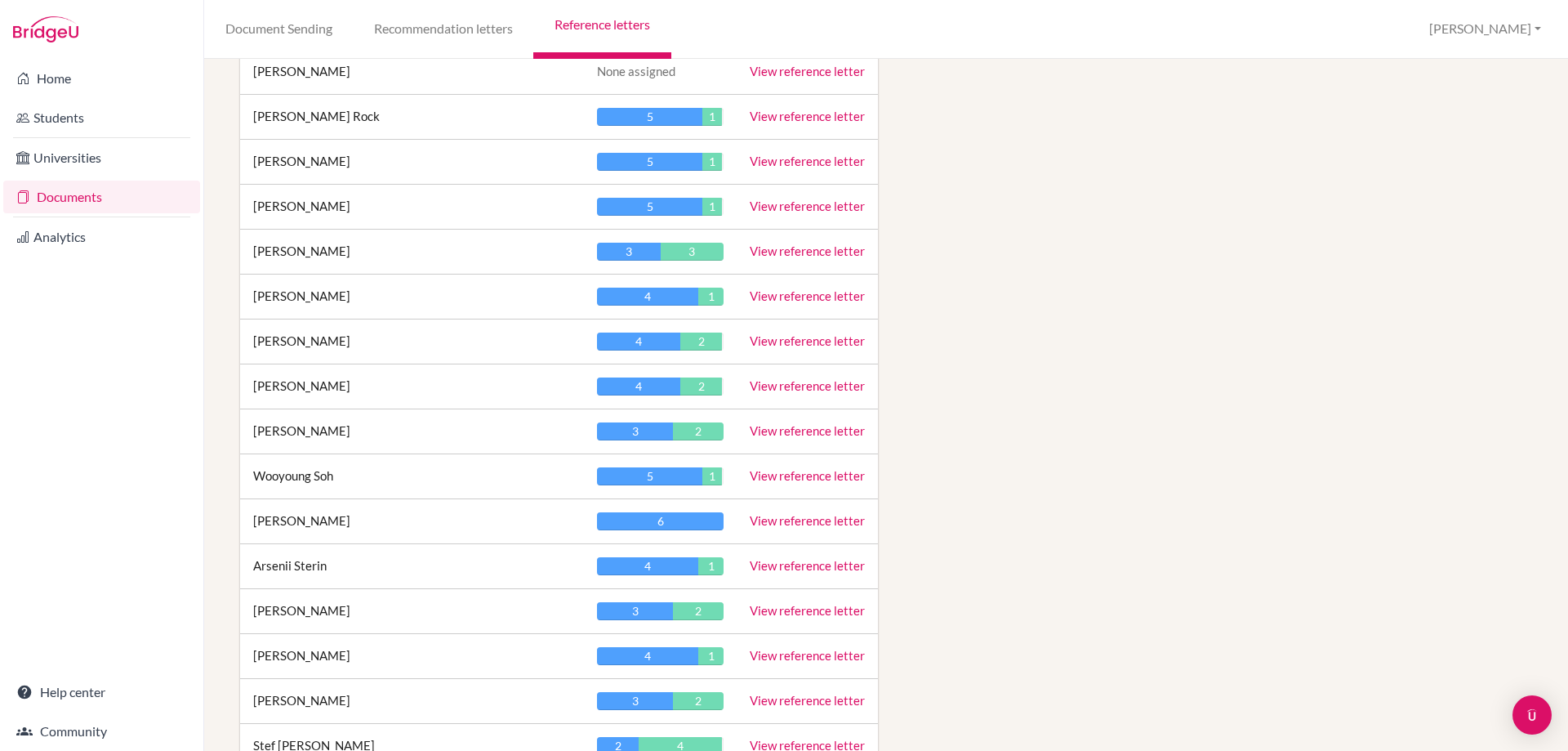
scroll to position [2042, 0]
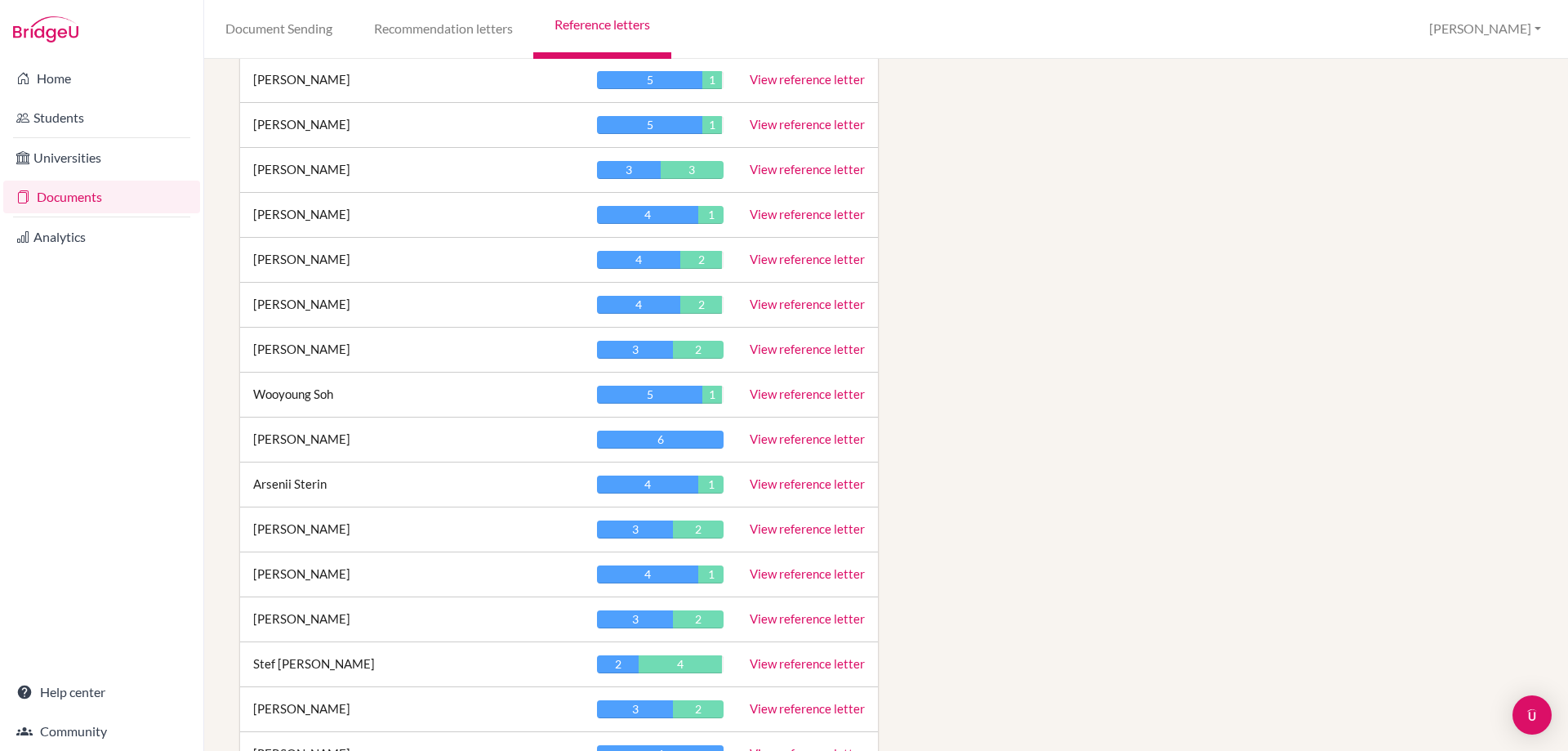
click at [791, 619] on link "View reference letter" at bounding box center [807, 618] width 115 height 14
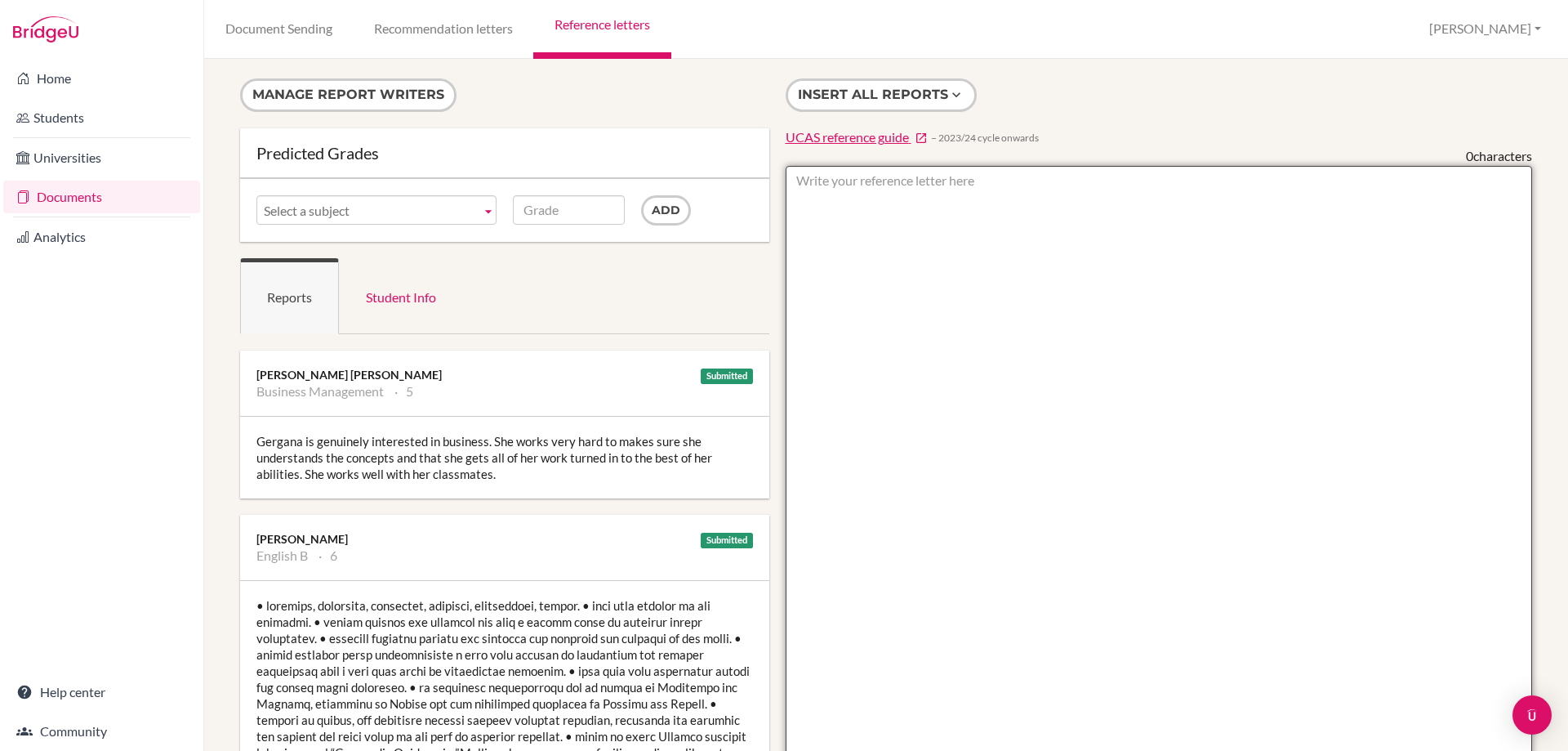
click at [857, 179] on textarea at bounding box center [1159, 638] width 747 height 945
type textarea "ESS- 4"
